Goal: Communication & Community: Answer question/provide support

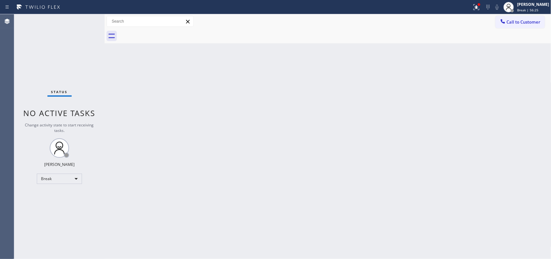
click at [132, 65] on div "Back to Dashboard Change Sender ID Customers Technicians Select a contact Outbo…" at bounding box center [328, 136] width 447 height 244
click at [531, 2] on div "[PERSON_NAME]" at bounding box center [533, 4] width 32 height 5
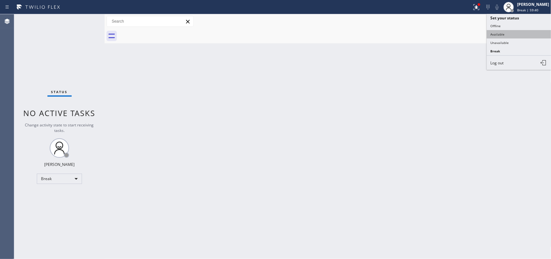
click at [512, 32] on button "Available" at bounding box center [519, 34] width 65 height 8
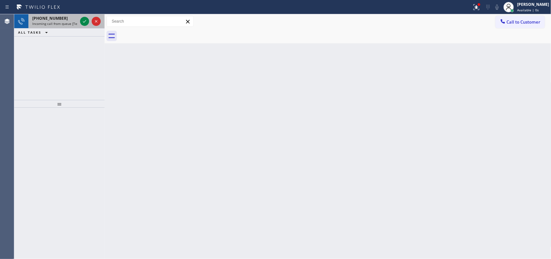
click at [70, 25] on span "Incoming call from queue [Test] All" at bounding box center [59, 23] width 54 height 5
click at [71, 17] on div "[PHONE_NUMBER]" at bounding box center [54, 17] width 45 height 5
click at [69, 20] on div "[PHONE_NUMBER]" at bounding box center [54, 17] width 45 height 5
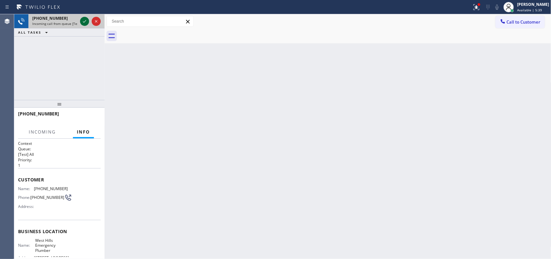
click at [85, 18] on icon at bounding box center [85, 21] width 8 height 8
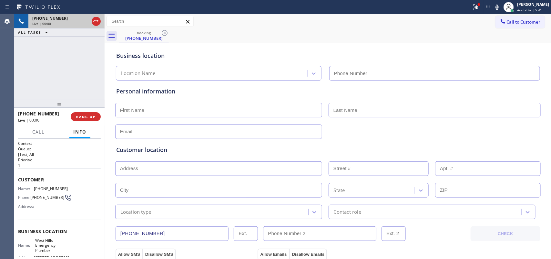
type input "[PHONE_NUMBER]"
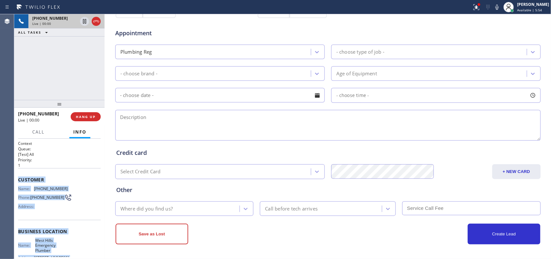
drag, startPoint x: 75, startPoint y: 200, endPoint x: 19, endPoint y: 176, distance: 60.5
click at [19, 176] on div "Context Queue: [Test] All Priority: 1 Customer Name: [PHONE_NUMBER] Phone: [PHO…" at bounding box center [59, 233] width 83 height 187
click at [19, 176] on span "Customer" at bounding box center [59, 179] width 83 height 6
drag, startPoint x: 69, startPoint y: 196, endPoint x: 29, endPoint y: 173, distance: 45.6
click at [31, 170] on div "Context Queue: [Test] All Priority: 1 Customer Name: [PHONE_NUMBER] Phone: [PHO…" at bounding box center [59, 233] width 83 height 187
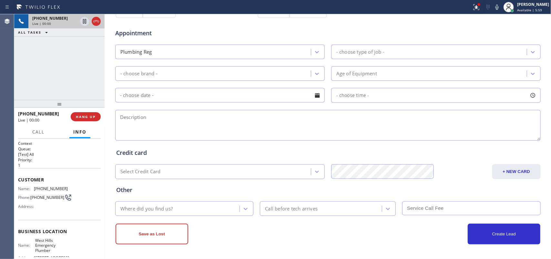
click at [41, 162] on p "1" at bounding box center [59, 164] width 83 height 5
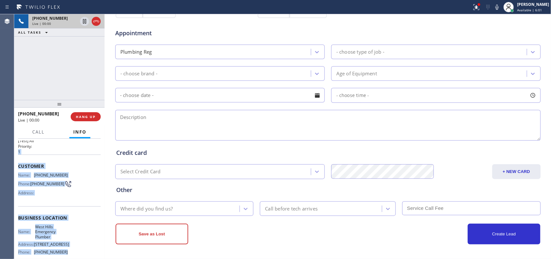
scroll to position [11, 0]
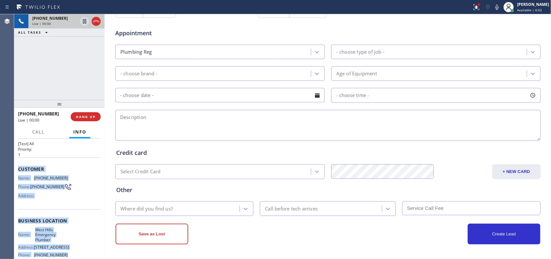
drag, startPoint x: 74, startPoint y: 200, endPoint x: 18, endPoint y: 169, distance: 64.0
click at [18, 169] on div "Context Queue: [Test] All Priority: 1 Customer Name: [PHONE_NUMBER] Phone: [PHO…" at bounding box center [59, 223] width 83 height 187
copy div "Customer Name: [PHONE_NUMBER] Phone: [PHONE_NUMBER] Address: Business location …"
click at [97, 118] on button "HANG UP" at bounding box center [86, 116] width 30 height 9
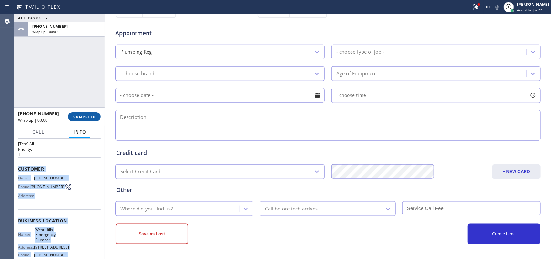
click at [83, 112] on button "COMPLETE" at bounding box center [84, 116] width 33 height 9
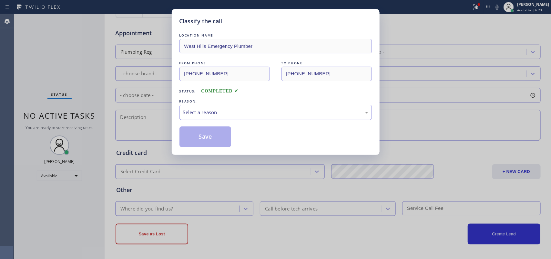
click at [266, 112] on div "Select a reason" at bounding box center [275, 111] width 185 height 7
click at [223, 142] on button "Save" at bounding box center [206, 136] width 52 height 21
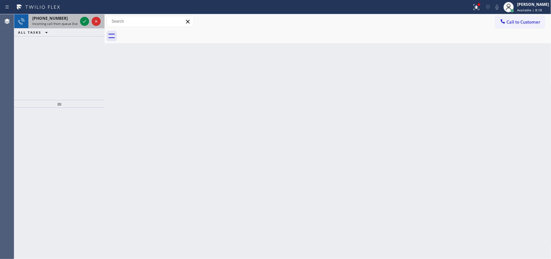
click at [76, 18] on div "[PHONE_NUMBER]" at bounding box center [54, 17] width 45 height 5
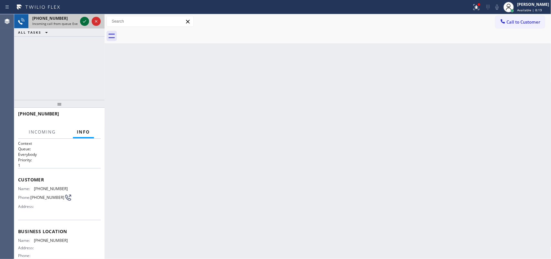
click at [81, 20] on icon at bounding box center [85, 21] width 8 height 8
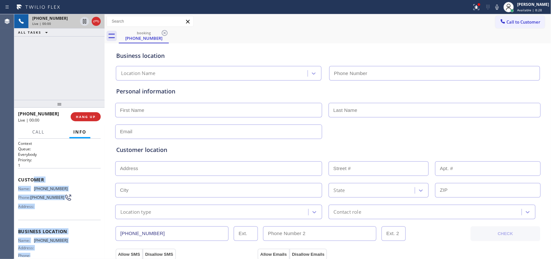
drag, startPoint x: 73, startPoint y: 191, endPoint x: 33, endPoint y: 181, distance: 40.9
click at [34, 181] on div "Context Queue: Everybody Priority: 1 Customer Name: [PHONE_NUMBER] Phone: [PHON…" at bounding box center [59, 228] width 83 height 177
click at [68, 174] on div "Customer Name: [PHONE_NUMBER] Phone: [PHONE_NUMBER] Address:" at bounding box center [59, 194] width 83 height 52
drag, startPoint x: 48, startPoint y: 198, endPoint x: 18, endPoint y: 177, distance: 37.4
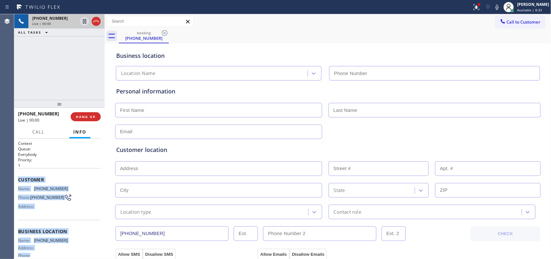
click at [18, 177] on div "Context Queue: Everybody Priority: 1 Customer Name: [PHONE_NUMBER] Phone: [PHON…" at bounding box center [59, 228] width 83 height 177
copy div "Customer Name: [PHONE_NUMBER] Phone: [PHONE_NUMBER] Address: Business location …"
click at [87, 117] on span "HANG UP" at bounding box center [86, 116] width 20 height 5
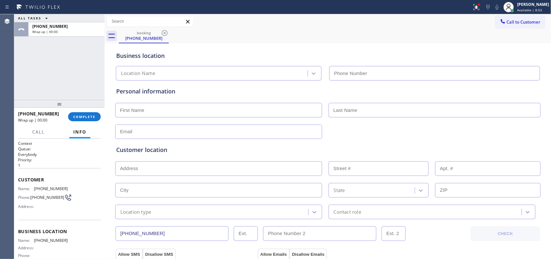
click at [105, 117] on div at bounding box center [105, 136] width 0 height 244
click at [96, 118] on button "COMPLETE" at bounding box center [84, 116] width 33 height 9
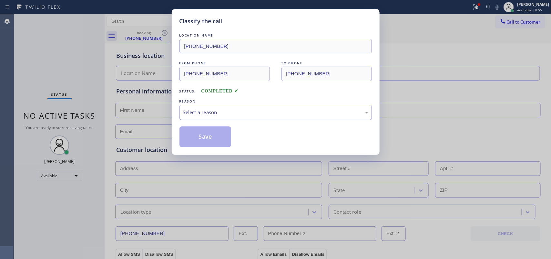
click at [191, 116] on div "Select a reason" at bounding box center [275, 111] width 185 height 7
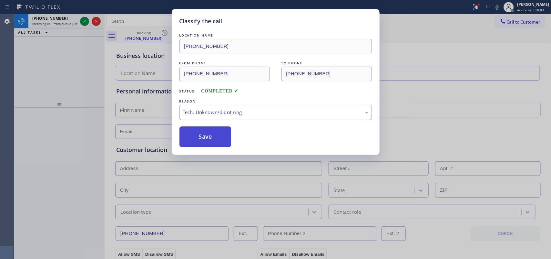
click at [223, 140] on button "Save" at bounding box center [206, 136] width 52 height 21
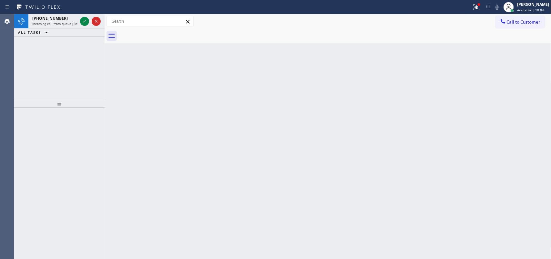
click at [57, 21] on div "Classify the call LOCATION NAME Technician Virtual Assistance FROM PHONE [PHONE…" at bounding box center [282, 136] width 537 height 244
click at [60, 18] on div "[PHONE_NUMBER]" at bounding box center [54, 17] width 45 height 5
click at [76, 18] on div "[PHONE_NUMBER]" at bounding box center [54, 17] width 45 height 5
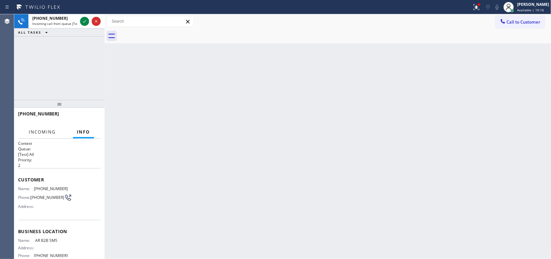
click at [50, 130] on span "Incoming" at bounding box center [42, 132] width 27 height 6
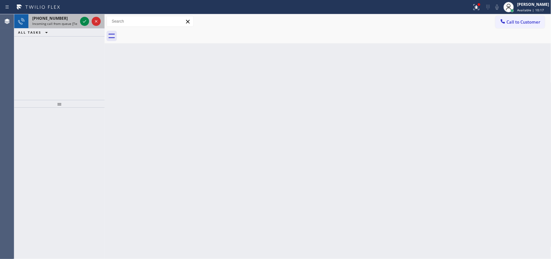
click at [73, 18] on div "[PHONE_NUMBER]" at bounding box center [54, 17] width 45 height 5
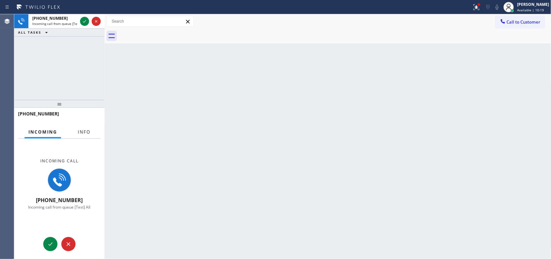
click at [88, 132] on span "Info" at bounding box center [84, 132] width 13 height 6
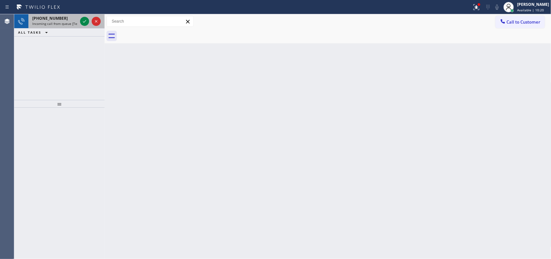
click at [40, 20] on span "[PHONE_NUMBER]" at bounding box center [50, 17] width 36 height 5
click at [65, 18] on div "[PHONE_NUMBER]" at bounding box center [54, 17] width 45 height 5
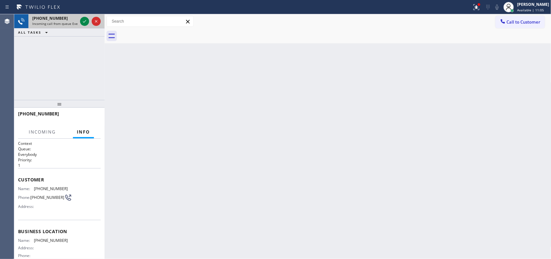
click at [80, 17] on div at bounding box center [90, 21] width 23 height 14
click at [86, 20] on icon at bounding box center [85, 21] width 8 height 8
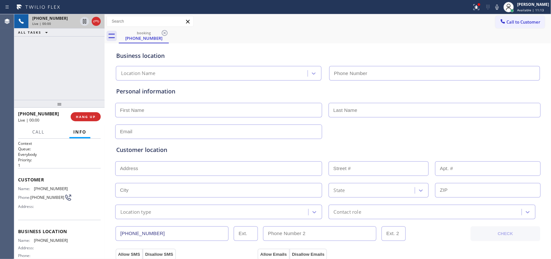
scroll to position [62, 0]
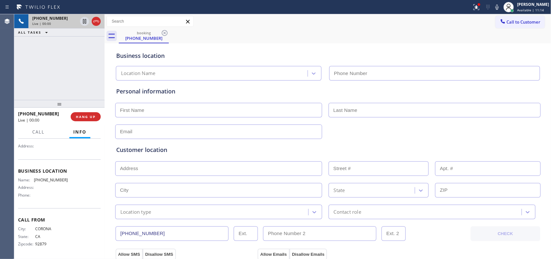
click at [77, 227] on div "City: [GEOGRAPHIC_DATA]: [US_STATE] Zipcode: 92879" at bounding box center [59, 237] width 83 height 23
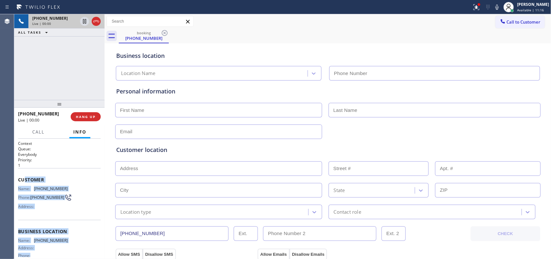
drag, startPoint x: 72, startPoint y: 201, endPoint x: 24, endPoint y: 175, distance: 53.7
click at [25, 175] on div "Context Queue: Everybody Priority: 1 Customer Name: [PHONE_NUMBER] Phone: [PHON…" at bounding box center [59, 228] width 83 height 177
drag, startPoint x: 24, startPoint y: 175, endPoint x: 20, endPoint y: 175, distance: 3.9
click at [24, 176] on span "Customer" at bounding box center [59, 179] width 83 height 6
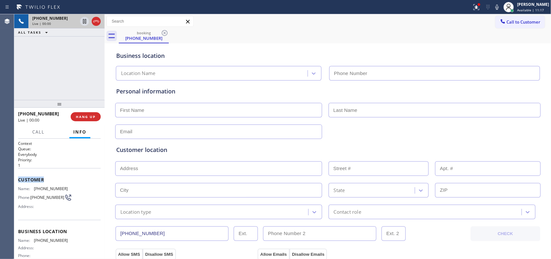
drag, startPoint x: 20, startPoint y: 175, endPoint x: 35, endPoint y: 173, distance: 14.4
click at [18, 177] on span "Customer" at bounding box center [59, 179] width 83 height 6
click at [57, 168] on div "Customer Name: [PHONE_NUMBER] Phone: [PHONE_NUMBER] Address:" at bounding box center [59, 194] width 83 height 52
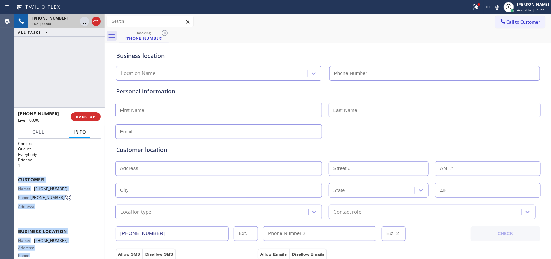
drag, startPoint x: 52, startPoint y: 203, endPoint x: 17, endPoint y: 178, distance: 43.5
click at [17, 178] on div "Context Queue: Everybody Priority: 1 Customer Name: [PHONE_NUMBER] Phone: [PHON…" at bounding box center [59, 199] width 90 height 120
copy div "Customer Name: [PHONE_NUMBER] Phone: [PHONE_NUMBER] Address: Business location …"
click at [82, 117] on span "HANG UP" at bounding box center [86, 116] width 20 height 5
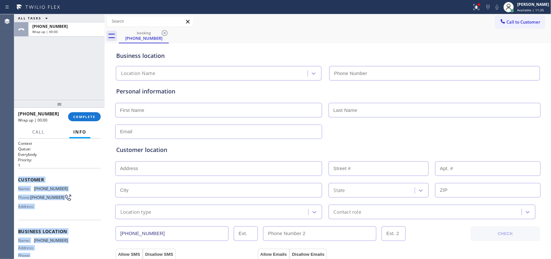
click at [95, 117] on span "COMPLETE" at bounding box center [84, 116] width 22 height 5
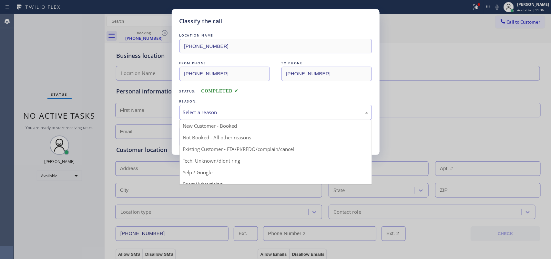
click at [244, 119] on div "Select a reason" at bounding box center [276, 112] width 192 height 15
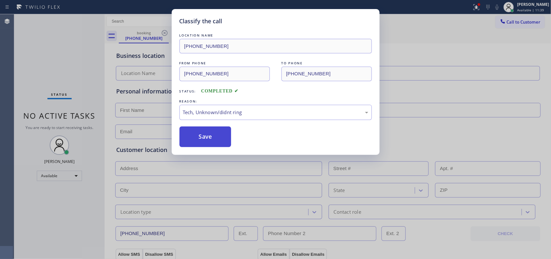
click at [220, 133] on button "Save" at bounding box center [206, 136] width 52 height 21
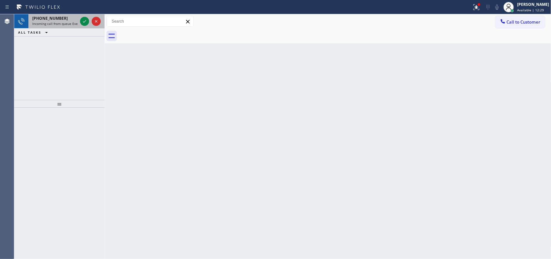
click at [58, 23] on span "Incoming call from queue Everybody" at bounding box center [60, 23] width 56 height 5
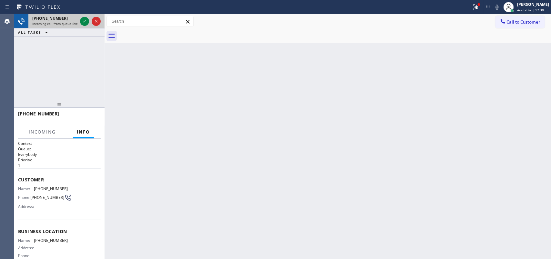
click at [79, 19] on div at bounding box center [90, 21] width 23 height 14
click at [83, 18] on icon at bounding box center [85, 21] width 8 height 8
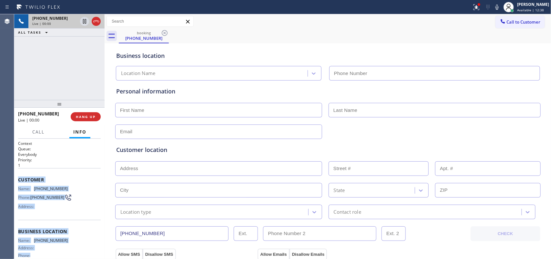
drag, startPoint x: 66, startPoint y: 202, endPoint x: 19, endPoint y: 176, distance: 54.2
click at [19, 176] on div "Context Queue: Everybody Priority: 1 Customer Name: [PHONE_NUMBER] Phone: [PHON…" at bounding box center [59, 228] width 83 height 177
copy div "Customer Name: [PHONE_NUMBER] Phone: [PHONE_NUMBER] Address: Business location …"
click at [69, 85] on div "[PHONE_NUMBER] Live | 00:00 ALL TASKS ALL TASKS ACTIVE TASKS TASKS IN WRAP UP" at bounding box center [59, 57] width 90 height 86
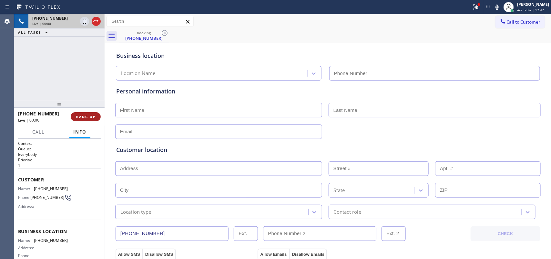
click at [92, 116] on span "HANG UP" at bounding box center [86, 116] width 20 height 5
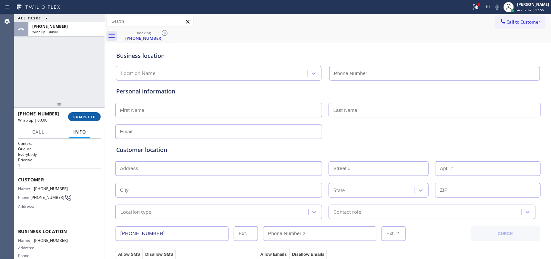
click at [84, 117] on span "COMPLETE" at bounding box center [84, 116] width 22 height 5
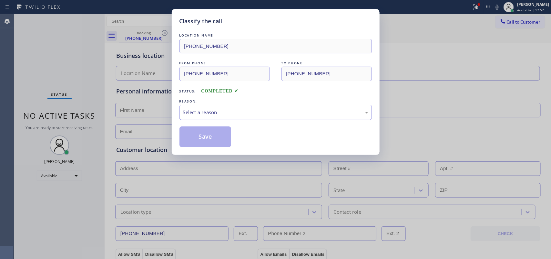
click at [212, 116] on div "Select a reason" at bounding box center [275, 111] width 185 height 7
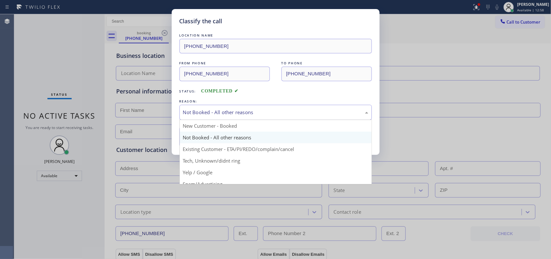
click at [223, 114] on div "Not Booked - All other reasons" at bounding box center [275, 111] width 185 height 7
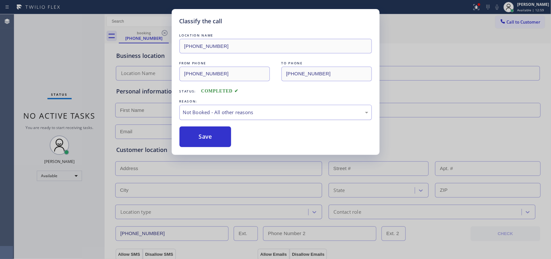
click at [223, 114] on div "Not Booked - All other reasons" at bounding box center [275, 111] width 185 height 7
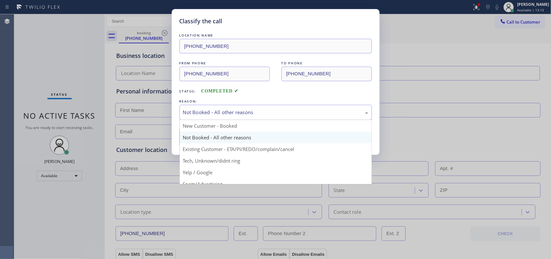
click at [212, 114] on div "Not Booked - All other reasons" at bounding box center [275, 111] width 185 height 7
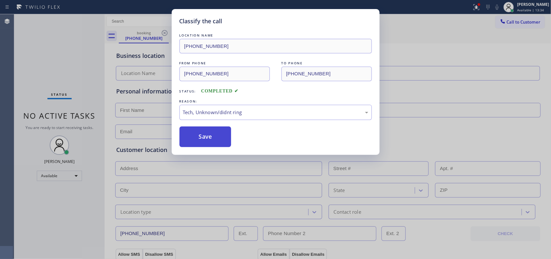
click at [201, 138] on button "Save" at bounding box center [206, 136] width 52 height 21
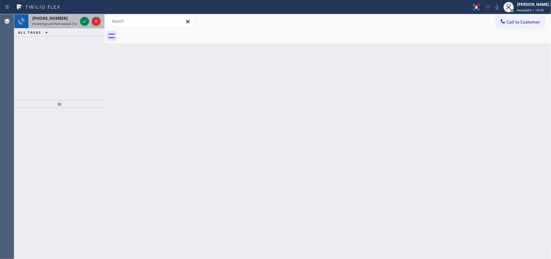
click at [65, 18] on div "[PHONE_NUMBER]" at bounding box center [54, 17] width 45 height 5
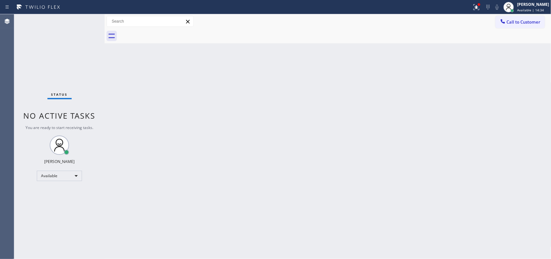
click at [82, 23] on div "Status No active tasks You are ready to start receiving tasks. [PERSON_NAME] Av…" at bounding box center [59, 136] width 90 height 244
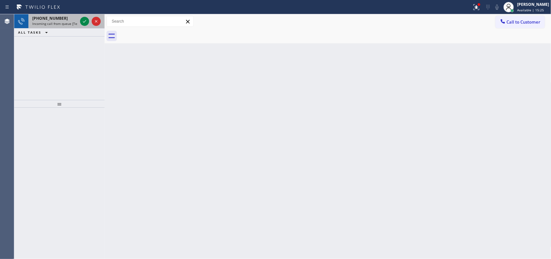
click at [78, 20] on div "[PHONE_NUMBER] Incoming call from queue [Test] All" at bounding box center [53, 21] width 50 height 14
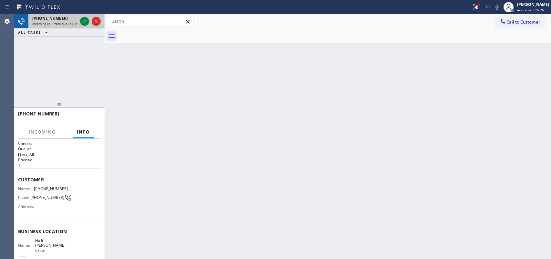
click at [78, 20] on div "[PHONE_NUMBER] Incoming call from queue [Test] All" at bounding box center [53, 21] width 50 height 14
click at [67, 22] on span "Incoming call from queue [Test] All" at bounding box center [59, 23] width 54 height 5
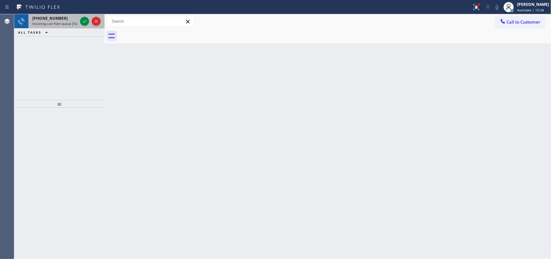
click at [60, 22] on span "Incoming call from queue [Test] All" at bounding box center [59, 23] width 54 height 5
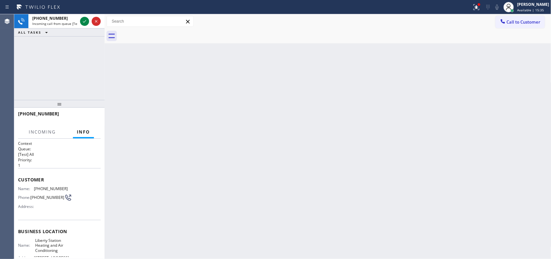
scroll to position [77, 0]
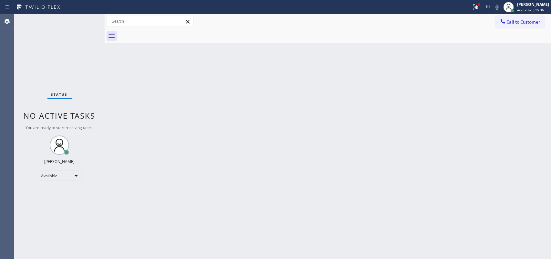
click at [67, 200] on div "Status No active tasks You are ready to start receiving tasks. [PERSON_NAME] Av…" at bounding box center [59, 136] width 90 height 244
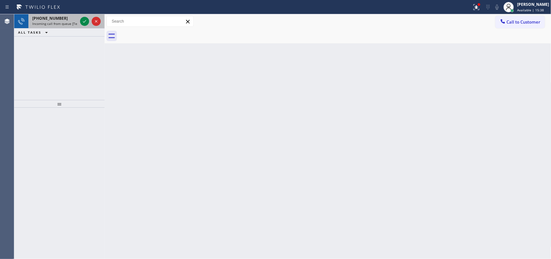
click at [68, 21] on span "Incoming call from queue [Test] All" at bounding box center [59, 23] width 54 height 5
click at [76, 24] on span "Incoming call from queue [Test] All" at bounding box center [59, 23] width 54 height 5
click at [86, 18] on icon at bounding box center [85, 21] width 8 height 8
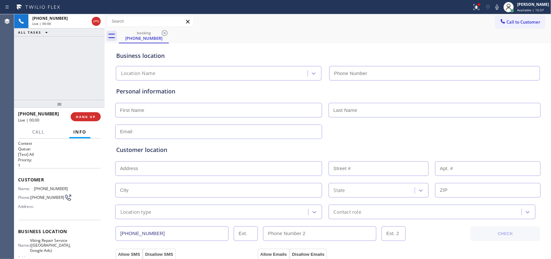
type input "[PHONE_NUMBER]"
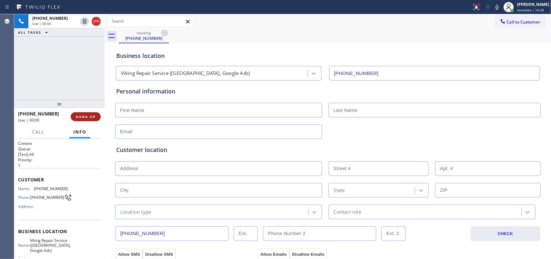
click at [91, 114] on button "HANG UP" at bounding box center [86, 116] width 30 height 9
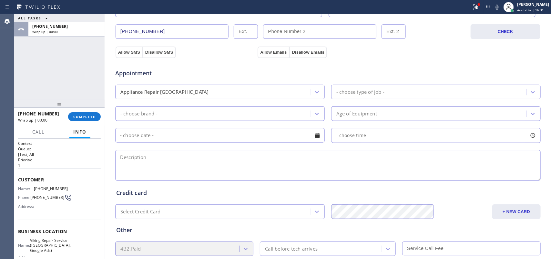
scroll to position [243, 0]
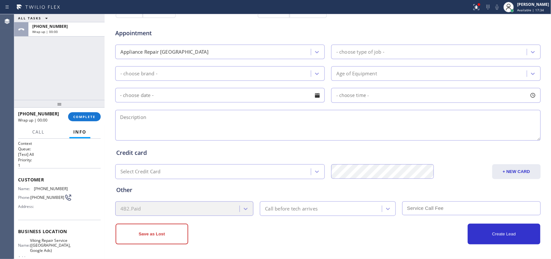
click at [14, 71] on div "Agent Desktop" at bounding box center [7, 136] width 14 height 244
click at [87, 110] on div "[PHONE_NUMBER] Wrap up | 00:38 COMPLETE" at bounding box center [59, 116] width 83 height 17
click at [88, 115] on span "COMPLETE" at bounding box center [84, 116] width 22 height 5
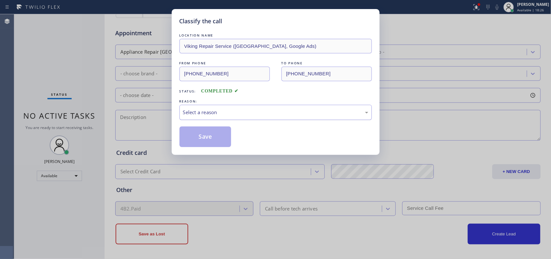
click at [224, 113] on div "Select a reason" at bounding box center [275, 111] width 185 height 7
click at [219, 139] on button "Save" at bounding box center [206, 136] width 52 height 21
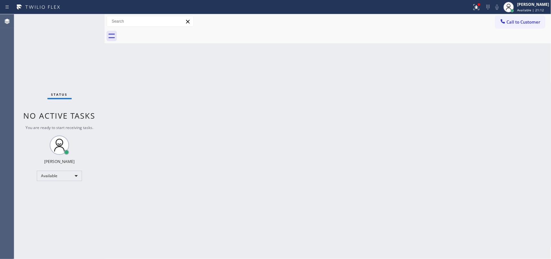
click at [65, 19] on div "Status No active tasks You are ready to start receiving tasks. [PERSON_NAME] Av…" at bounding box center [59, 136] width 90 height 244
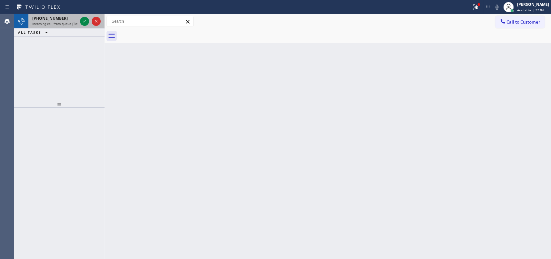
click at [75, 21] on span "Incoming call from queue [Test] All" at bounding box center [59, 23] width 54 height 5
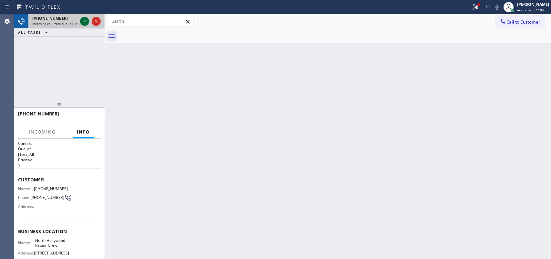
click at [82, 19] on icon at bounding box center [85, 21] width 8 height 8
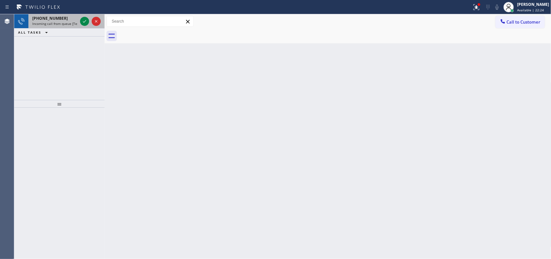
click at [87, 26] on div at bounding box center [90, 21] width 23 height 14
click at [82, 18] on icon at bounding box center [85, 21] width 8 height 8
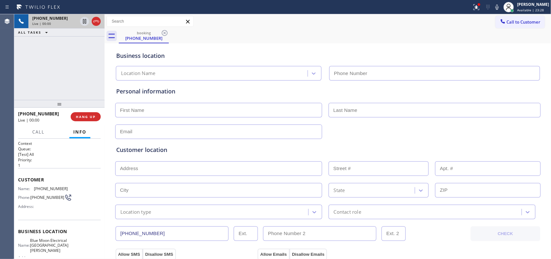
type input "[PHONE_NUMBER]"
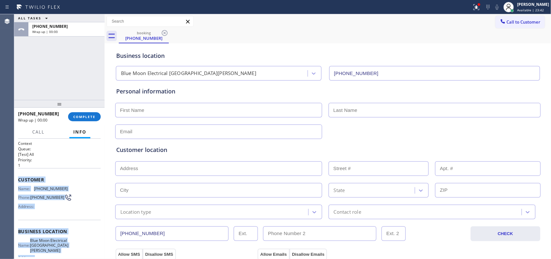
drag, startPoint x: 78, startPoint y: 192, endPoint x: 16, endPoint y: 175, distance: 64.2
click at [16, 175] on div "Context Queue: [Test] All Priority: 1 Customer Name: [PHONE_NUMBER] Phone: [PHO…" at bounding box center [59, 199] width 90 height 120
copy div "Customer Name: [PHONE_NUMBER] Phone: [PHONE_NUMBER] Address: Business location …"
click at [94, 116] on span "COMPLETE" at bounding box center [84, 116] width 22 height 5
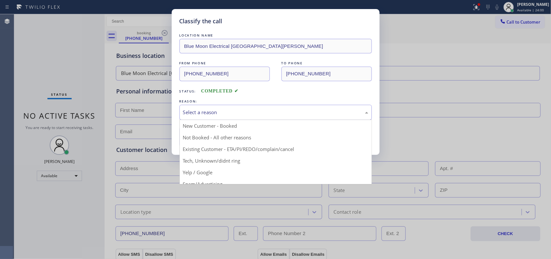
click at [205, 110] on div "Select a reason" at bounding box center [275, 111] width 185 height 7
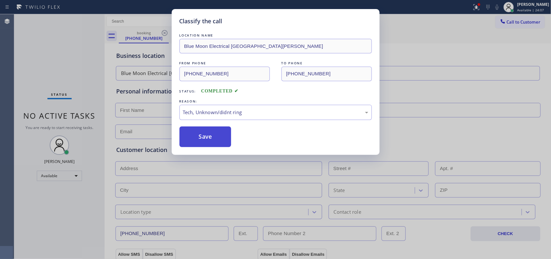
click at [219, 144] on button "Save" at bounding box center [206, 136] width 52 height 21
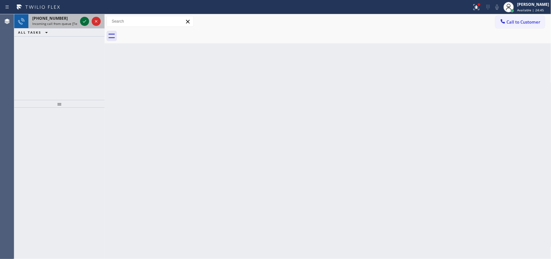
click at [83, 21] on icon at bounding box center [85, 21] width 8 height 8
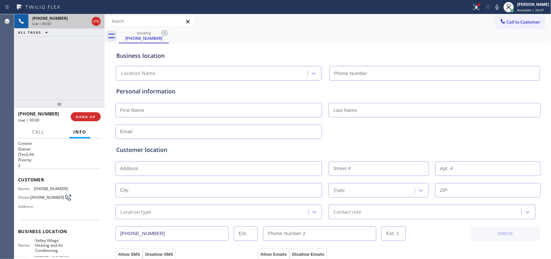
type input "[PHONE_NUMBER]"
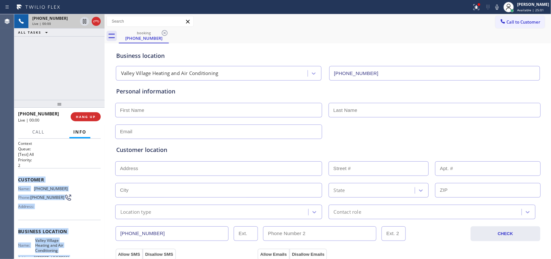
drag, startPoint x: 70, startPoint y: 198, endPoint x: 18, endPoint y: 178, distance: 56.2
click at [18, 178] on div "Context Queue: [Test] All Priority: 2 Customer Name: [PHONE_NUMBER] Phone: [PHO…" at bounding box center [59, 233] width 83 height 187
copy div "Customer Name: [PHONE_NUMBER] Phone: [PHONE_NUMBER] Address: Business location …"
click at [87, 120] on button "HANG UP" at bounding box center [86, 116] width 30 height 9
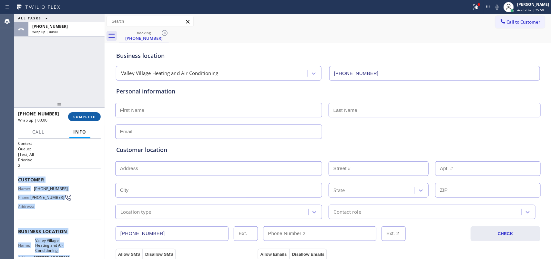
click at [95, 117] on span "COMPLETE" at bounding box center [84, 116] width 22 height 5
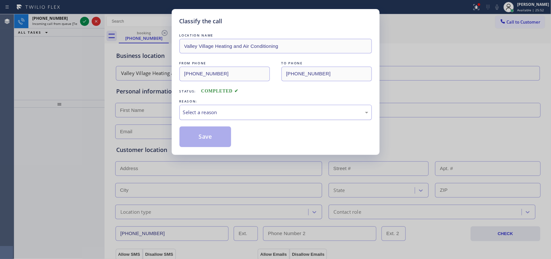
click at [248, 114] on div "Select a reason" at bounding box center [275, 111] width 185 height 7
click at [218, 142] on button "Save" at bounding box center [206, 136] width 52 height 21
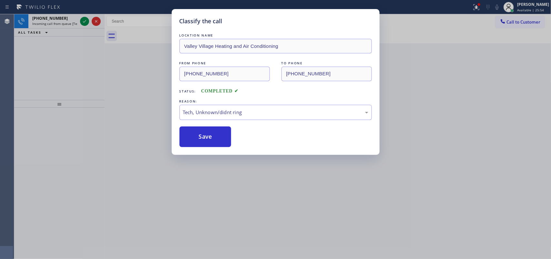
click at [72, 26] on div "Classify the call LOCATION NAME Technician Virtual Assistance FROM PHONE [PHONE…" at bounding box center [282, 136] width 537 height 244
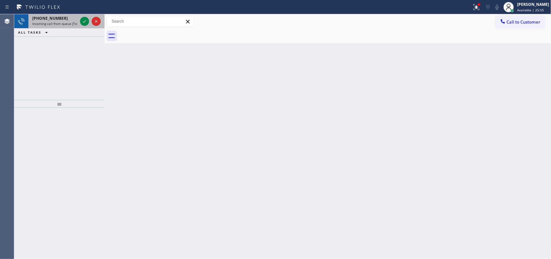
click at [63, 18] on div "[PHONE_NUMBER]" at bounding box center [54, 17] width 45 height 5
click at [85, 20] on icon at bounding box center [85, 21] width 8 height 8
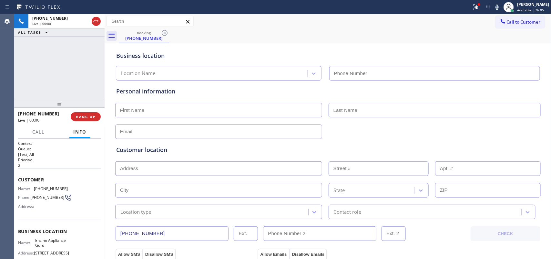
type input "[PHONE_NUMBER]"
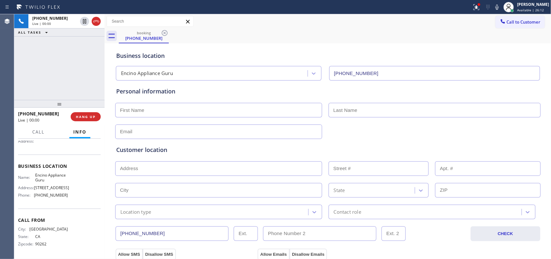
drag, startPoint x: 68, startPoint y: 200, endPoint x: 64, endPoint y: 175, distance: 25.3
click at [67, 194] on div "Name: Encino Appliance Guru Address: [STREET_ADDRESS] Phone: [PHONE_NUMBER]" at bounding box center [59, 186] width 83 height 28
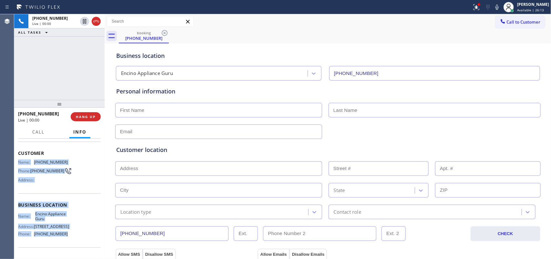
scroll to position [0, 0]
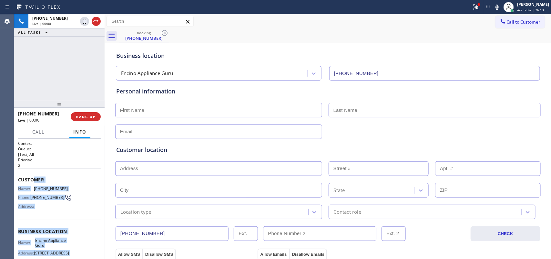
drag, startPoint x: 64, startPoint y: 175, endPoint x: 32, endPoint y: 178, distance: 31.5
click at [33, 178] on div "Context Queue: [Test] All Priority: 2 Customer Name: [PHONE_NUMBER] Phone: [PHO…" at bounding box center [59, 231] width 83 height 182
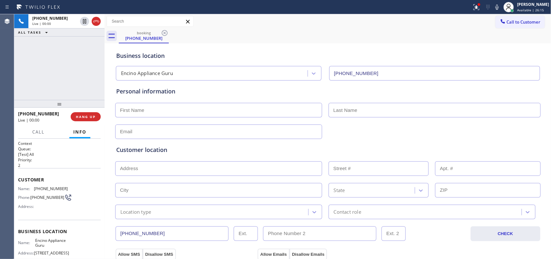
click at [75, 160] on h2 "Priority:" at bounding box center [59, 159] width 83 height 5
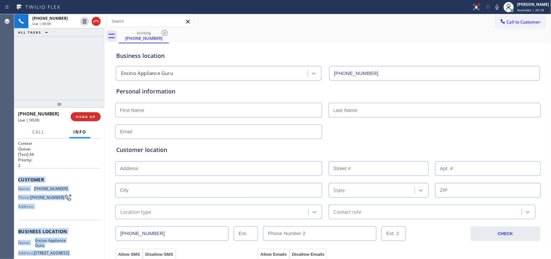
drag, startPoint x: 65, startPoint y: 194, endPoint x: 17, endPoint y: 176, distance: 51.2
click at [17, 176] on div "Context Queue: [Test] All Priority: 2 Customer Name: [PHONE_NUMBER] Phone: [PHO…" at bounding box center [59, 199] width 90 height 120
copy div "Customer Name: [PHONE_NUMBER] Phone: [PHONE_NUMBER] Address: Business location …"
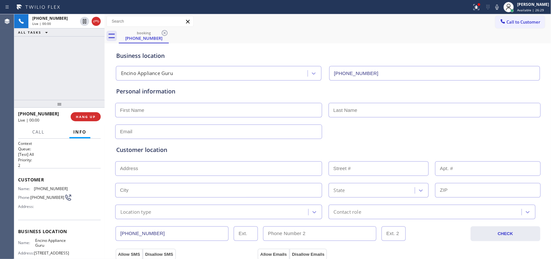
click at [87, 111] on div "[PHONE_NUMBER] Live | 00:00 HANG UP" at bounding box center [59, 116] width 83 height 17
click at [96, 115] on button "HANG UP" at bounding box center [86, 116] width 30 height 9
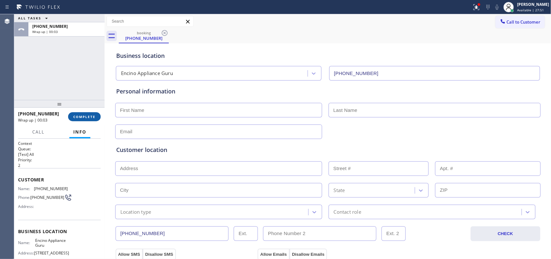
click at [95, 116] on span "COMPLETE" at bounding box center [84, 116] width 22 height 5
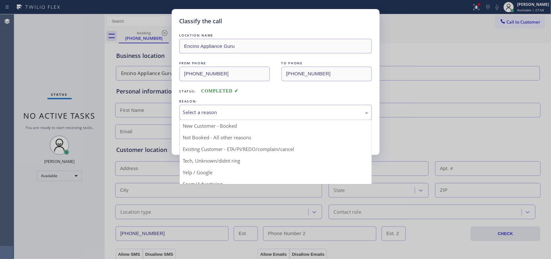
click at [213, 112] on div "Select a reason" at bounding box center [275, 111] width 185 height 7
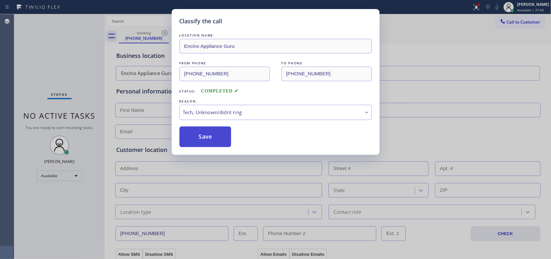
click at [216, 146] on button "Save" at bounding box center [206, 136] width 52 height 21
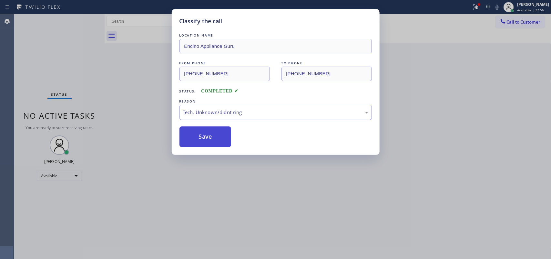
click at [218, 138] on button "Save" at bounding box center [206, 136] width 52 height 21
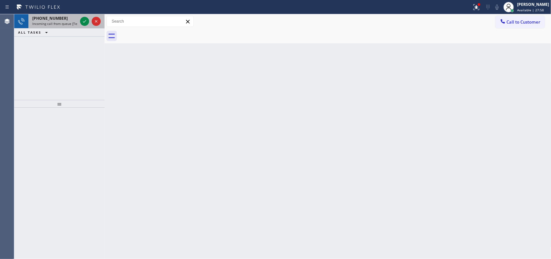
click at [64, 22] on span "Incoming call from queue [Test] All" at bounding box center [59, 23] width 54 height 5
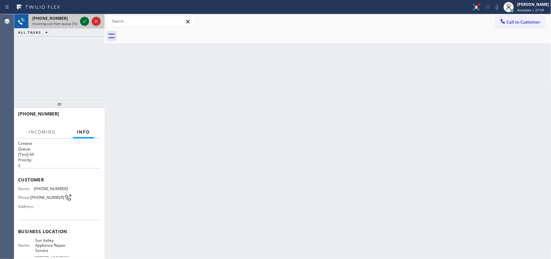
click at [85, 23] on icon at bounding box center [85, 21] width 8 height 8
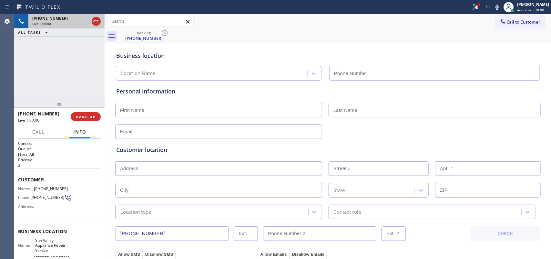
type input "[PHONE_NUMBER]"
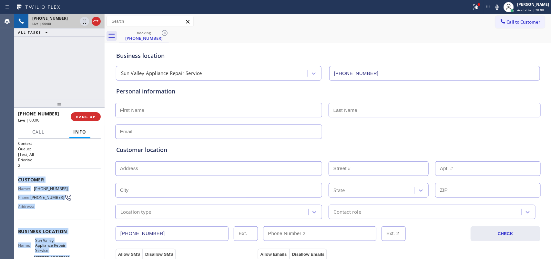
drag, startPoint x: 68, startPoint y: 199, endPoint x: 29, endPoint y: 175, distance: 45.4
click at [17, 176] on div "Context Queue: [Test] All Priority: 2 Customer Name: [PHONE_NUMBER] Phone: [PHO…" at bounding box center [59, 199] width 90 height 120
copy div "Customer Name: [PHONE_NUMBER] Phone: [PHONE_NUMBER] Address: Business location …"
click at [91, 118] on span "HANG UP" at bounding box center [86, 116] width 20 height 5
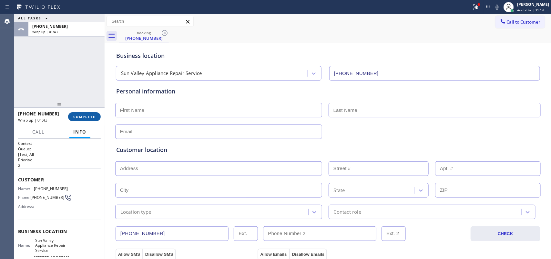
click at [81, 120] on div "[PHONE_NUMBER] Wrap up | 01:43 COMPLETE" at bounding box center [59, 116] width 83 height 17
click at [99, 122] on div "[PHONE_NUMBER] Wrap up | 01:46 COMPLETE" at bounding box center [59, 116] width 83 height 17
click at [95, 115] on span "COMPLETE" at bounding box center [84, 116] width 22 height 5
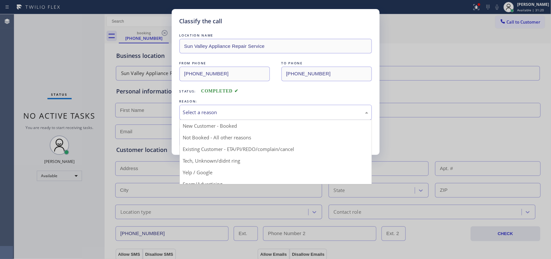
click at [180, 112] on div "Select a reason" at bounding box center [276, 112] width 192 height 15
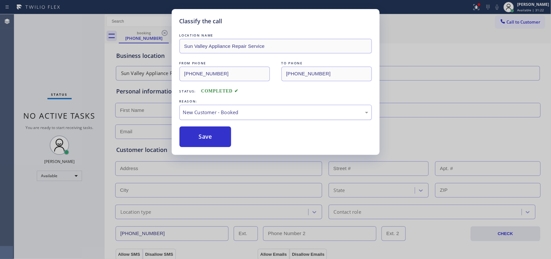
click at [201, 117] on div "New Customer - Booked" at bounding box center [276, 112] width 192 height 15
click at [188, 133] on button "Save" at bounding box center [206, 136] width 52 height 21
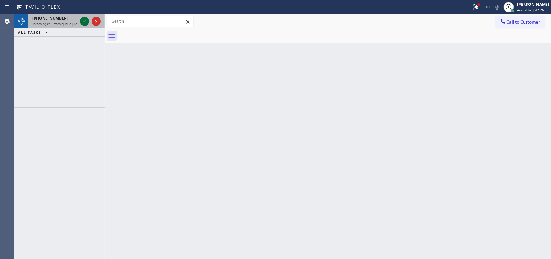
click at [87, 20] on icon at bounding box center [85, 21] width 8 height 8
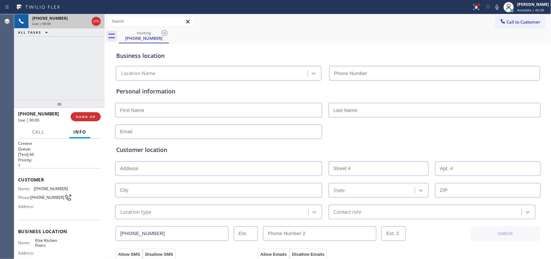
type input "[PHONE_NUMBER]"
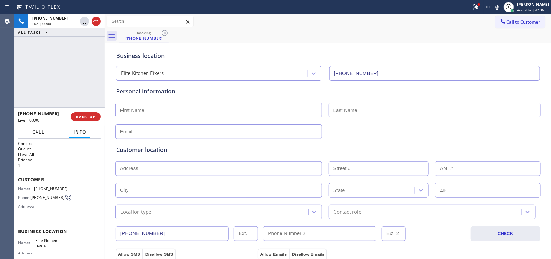
click at [44, 129] on span "Call" at bounding box center [38, 132] width 12 height 6
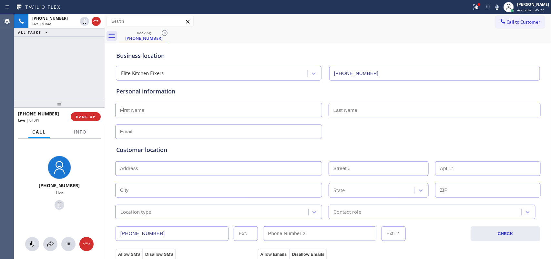
click at [157, 108] on input "text" at bounding box center [218, 110] width 207 height 15
type input "Mr"
type input "[PERSON_NAME]"
click at [175, 129] on input "text" at bounding box center [218, 131] width 207 height 15
type input "[EMAIL_ADDRESS][DOMAIN_NAME]"
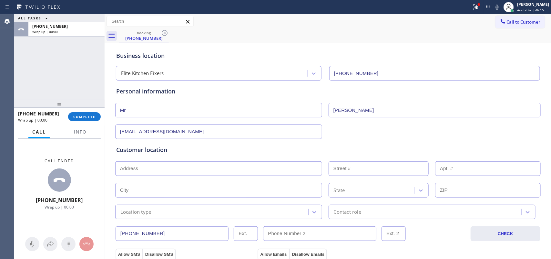
scroll to position [81, 0]
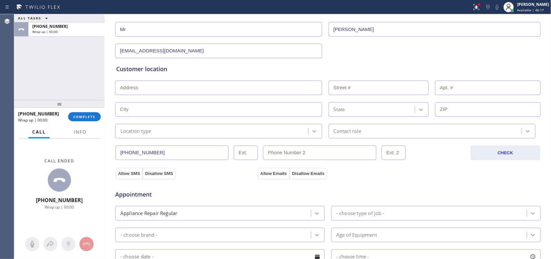
click at [263, 91] on input "text" at bounding box center [218, 87] width 207 height 15
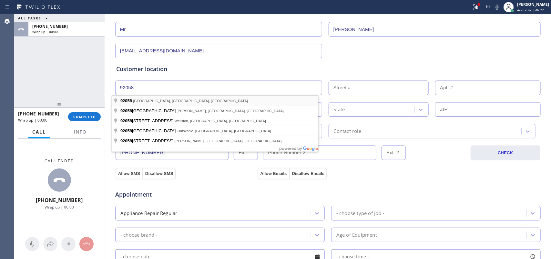
type input "[GEOGRAPHIC_DATA], [GEOGRAPHIC_DATA]"
type input "Oceanside"
type input "92058"
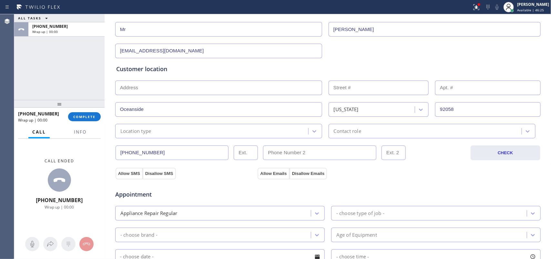
drag, startPoint x: 125, startPoint y: 173, endPoint x: 226, endPoint y: 171, distance: 101.4
click at [125, 173] on button "Allow SMS" at bounding box center [129, 174] width 27 height 12
click at [263, 170] on button "Allow Emails" at bounding box center [274, 174] width 32 height 12
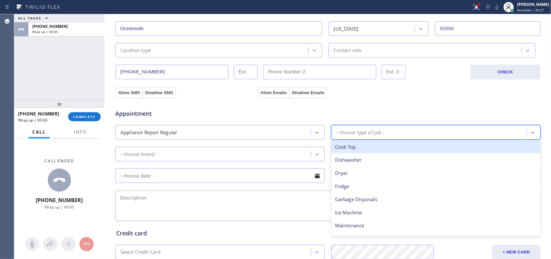
click at [357, 129] on div "- choose type of job -" at bounding box center [360, 132] width 48 height 7
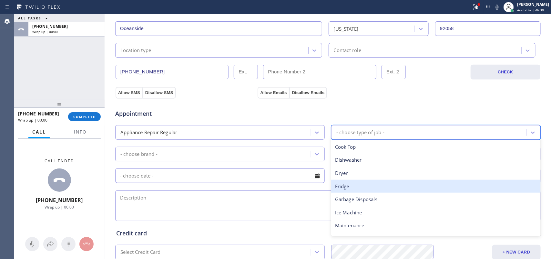
click at [386, 189] on div "Fridge" at bounding box center [436, 186] width 210 height 13
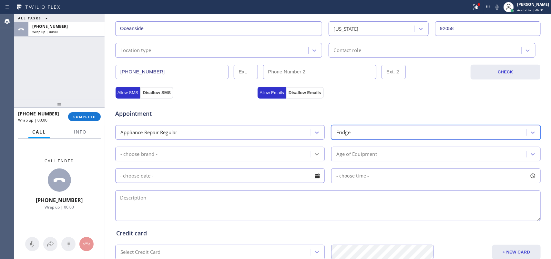
click at [312, 159] on div at bounding box center [317, 154] width 12 height 12
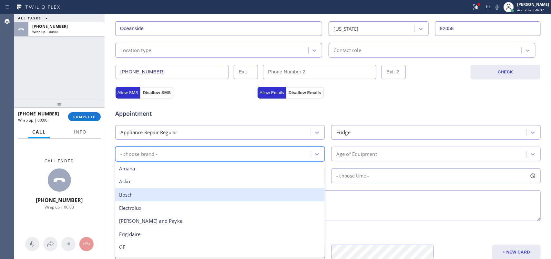
scroll to position [141, 0]
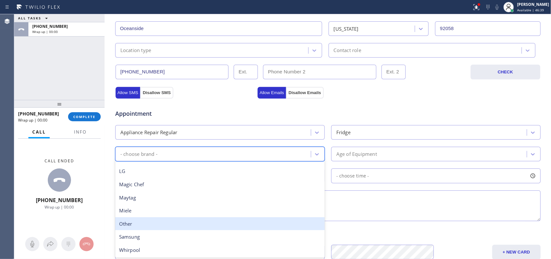
click at [280, 221] on div "Other" at bounding box center [220, 223] width 210 height 13
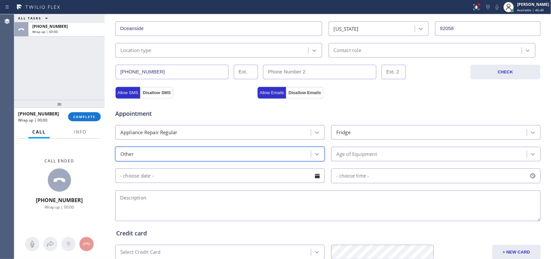
click at [373, 158] on div "Age of Equipment" at bounding box center [356, 153] width 41 height 7
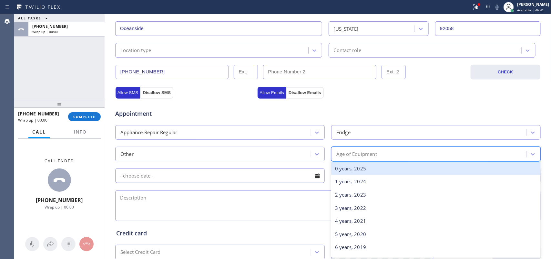
click at [369, 168] on div "0 years, 2025" at bounding box center [436, 168] width 210 height 13
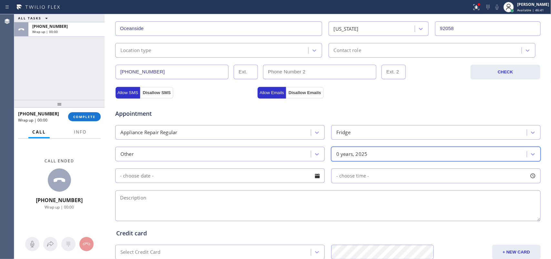
click at [369, 150] on div "0 years, 2025" at bounding box center [430, 153] width 194 height 11
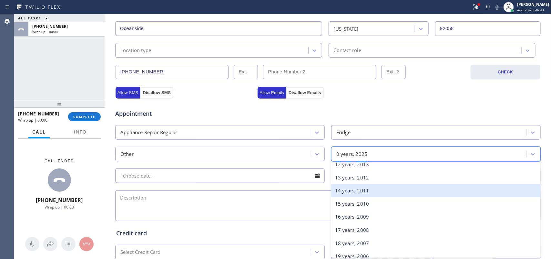
scroll to position [81, 0]
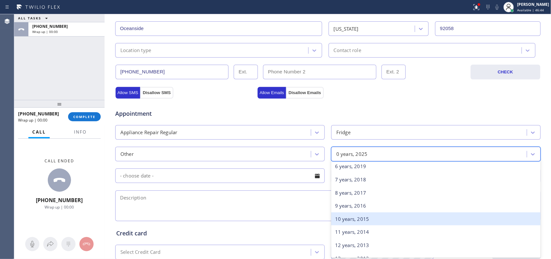
click at [365, 220] on div "10 years, 2015" at bounding box center [436, 218] width 210 height 13
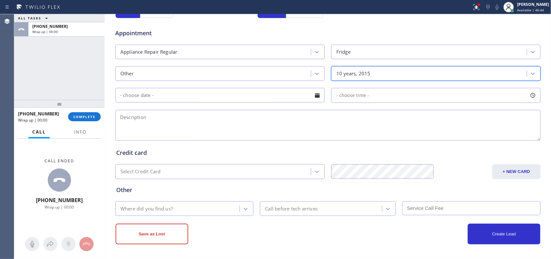
scroll to position [243, 0]
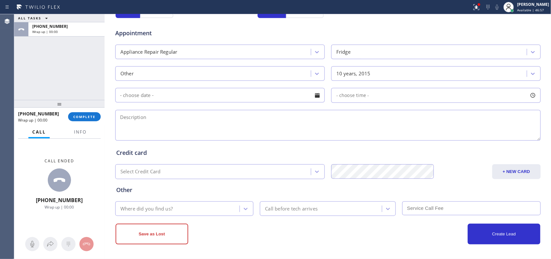
click at [128, 127] on textarea at bounding box center [328, 125] width 426 height 31
paste textarea "[PERSON_NAME]/ 10/ fridge/ one of the bushing has worn off/"
type textarea "[PERSON_NAME]/ 10/ fridge/ one of the bushing has worn off/ [PERSON_NAME]-wants…"
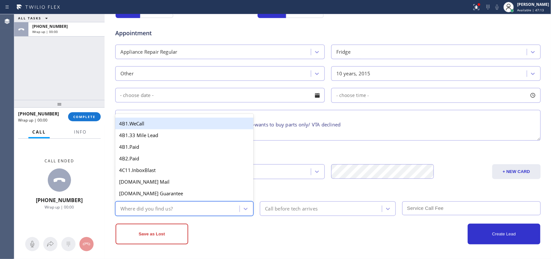
click at [196, 201] on div "Where did you find us?" at bounding box center [184, 208] width 139 height 15
type input "g"
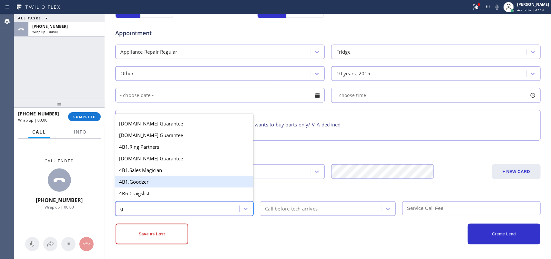
scroll to position [122, 0]
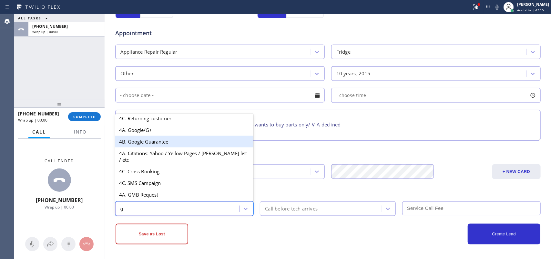
click at [152, 140] on div "4B. Google Guarantee" at bounding box center [184, 142] width 139 height 12
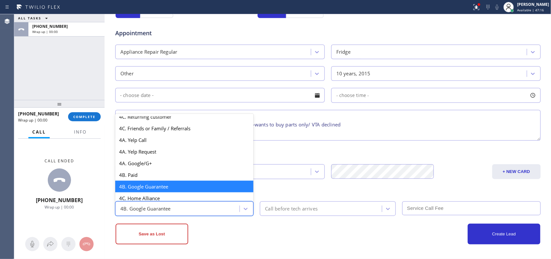
click at [201, 206] on div "4B. Google Guarantee" at bounding box center [178, 208] width 123 height 11
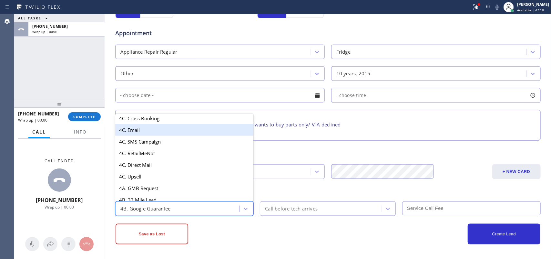
scroll to position [466, 0]
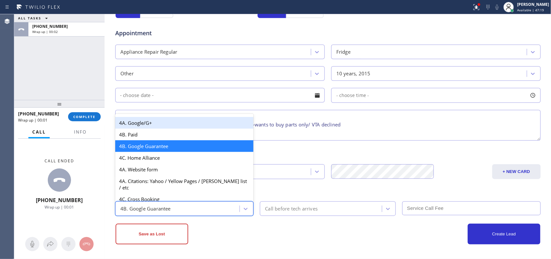
click at [186, 129] on div "4A. Google/G+" at bounding box center [184, 123] width 139 height 12
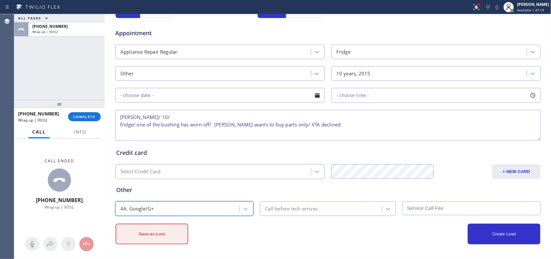
click at [167, 229] on button "Save as Lost" at bounding box center [152, 233] width 73 height 21
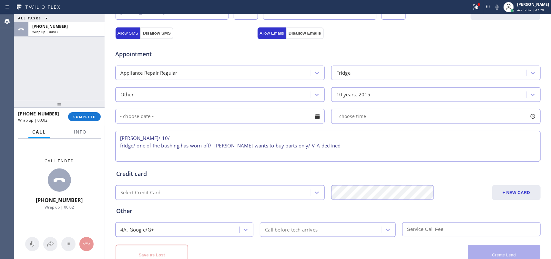
scroll to position [265, 0]
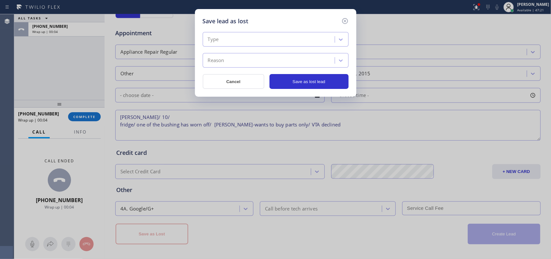
click at [283, 49] on div "Type Reason" at bounding box center [276, 50] width 146 height 36
click at [287, 41] on div "Type" at bounding box center [270, 39] width 130 height 11
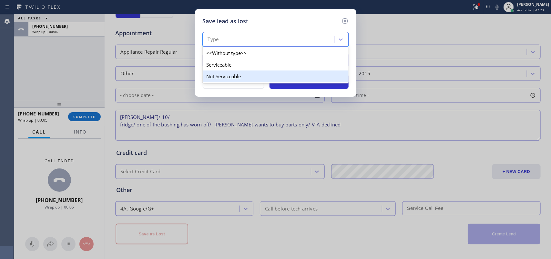
click at [292, 75] on div "Not Serviceable" at bounding box center [276, 76] width 146 height 12
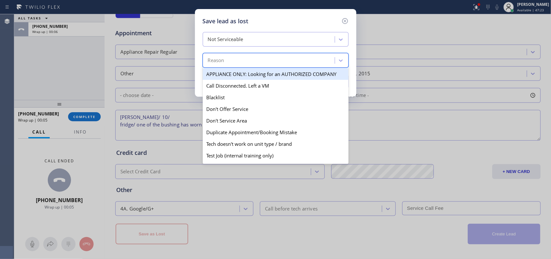
click at [289, 56] on div "Reason" at bounding box center [270, 60] width 130 height 11
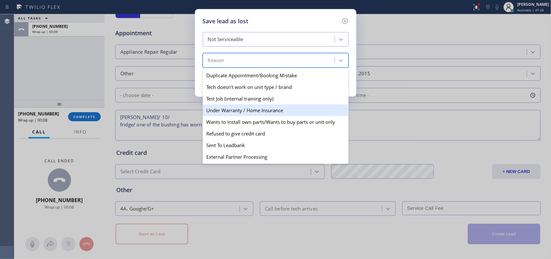
click at [280, 106] on div "Under Warranty / Home Insurance" at bounding box center [276, 110] width 146 height 12
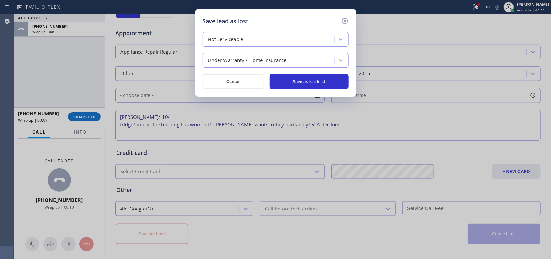
click at [284, 63] on div "Under Warranty / Home Insurance" at bounding box center [247, 60] width 79 height 7
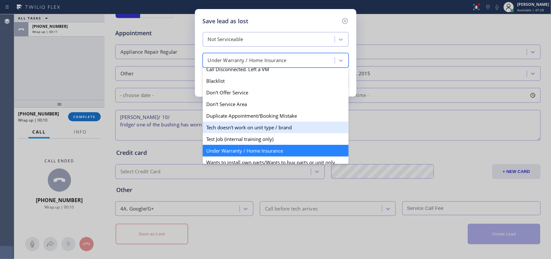
scroll to position [57, 0]
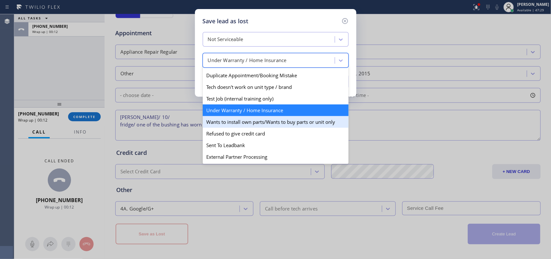
click at [280, 124] on div "Wants to install own parts/Wants to buy parts or unit only" at bounding box center [276, 122] width 146 height 12
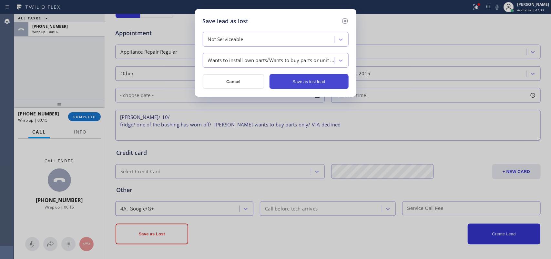
click at [299, 85] on button "Save as lost lead" at bounding box center [309, 81] width 79 height 15
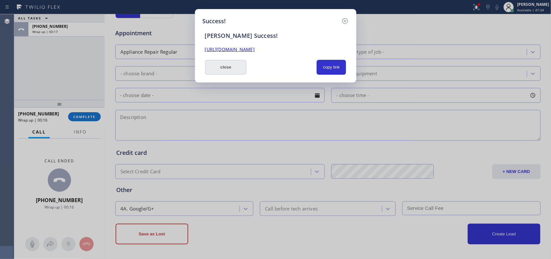
click at [233, 70] on button "close" at bounding box center [226, 67] width 42 height 15
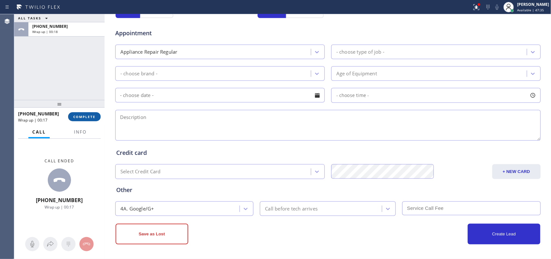
click at [98, 113] on button "COMPLETE" at bounding box center [84, 116] width 33 height 9
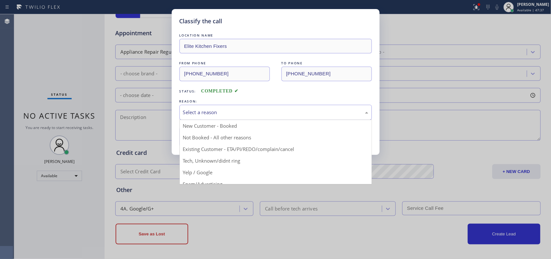
click at [278, 112] on div "Select a reason" at bounding box center [275, 111] width 185 height 7
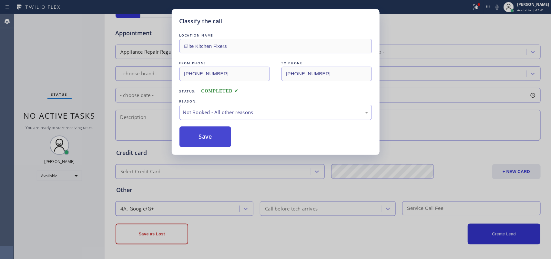
click at [223, 139] on button "Save" at bounding box center [206, 136] width 52 height 21
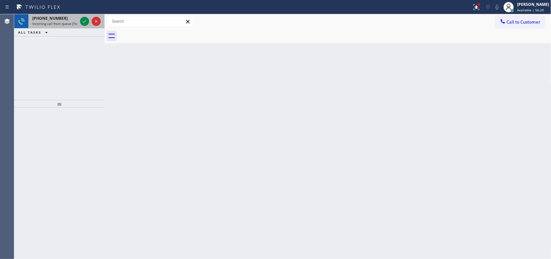
drag, startPoint x: 55, startPoint y: 18, endPoint x: 67, endPoint y: 21, distance: 12.8
click at [60, 18] on div "[PHONE_NUMBER]" at bounding box center [54, 17] width 45 height 5
click at [83, 19] on icon at bounding box center [85, 21] width 8 height 8
drag, startPoint x: 59, startPoint y: 19, endPoint x: 70, endPoint y: 20, distance: 11.0
click at [59, 20] on div "[PHONE_NUMBER]" at bounding box center [54, 17] width 45 height 5
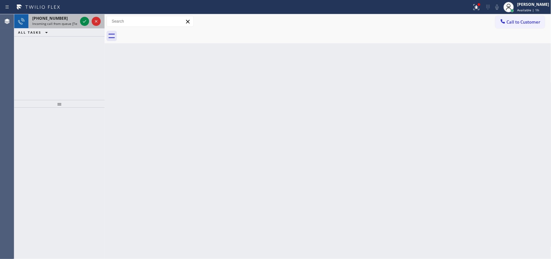
click at [61, 20] on div "[PHONE_NUMBER]" at bounding box center [54, 17] width 45 height 5
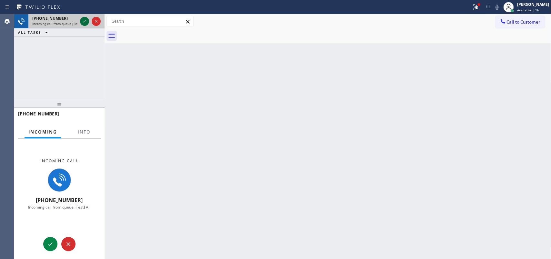
drag, startPoint x: 88, startPoint y: 23, endPoint x: 86, endPoint y: 20, distance: 3.8
click at [87, 22] on icon at bounding box center [85, 21] width 8 height 8
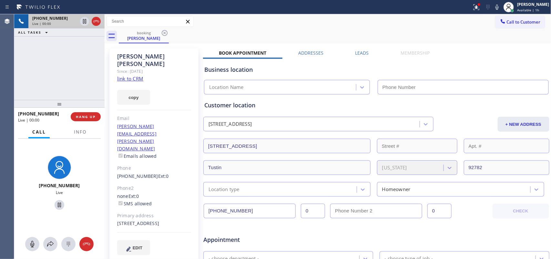
type input "[PHONE_NUMBER]"
click at [131, 75] on link "link to CRM" at bounding box center [130, 78] width 26 height 6
click at [76, 133] on span "Info" at bounding box center [80, 132] width 13 height 6
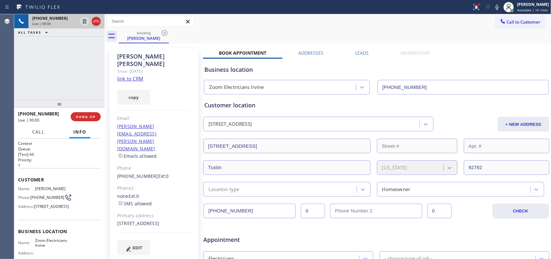
click at [40, 132] on span "Call" at bounding box center [38, 132] width 12 height 6
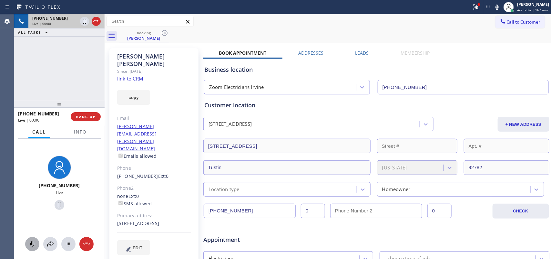
click at [32, 244] on icon at bounding box center [32, 244] width 8 height 8
drag, startPoint x: 57, startPoint y: 205, endPoint x: 61, endPoint y: 188, distance: 18.2
click at [57, 206] on icon at bounding box center [60, 205] width 8 height 8
drag, startPoint x: 33, startPoint y: 241, endPoint x: 60, endPoint y: 208, distance: 42.4
click at [33, 241] on icon at bounding box center [32, 244] width 8 height 8
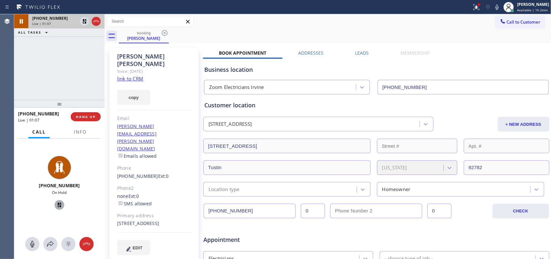
click at [57, 205] on icon at bounding box center [59, 204] width 5 height 5
click at [92, 115] on span "HANG UP" at bounding box center [86, 116] width 20 height 5
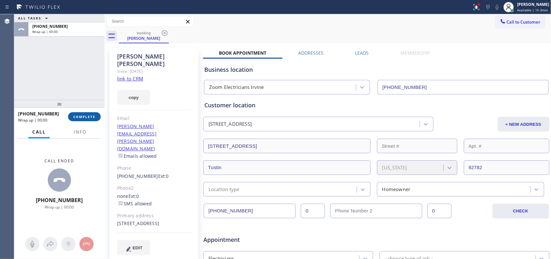
click at [92, 115] on span "COMPLETE" at bounding box center [84, 116] width 22 height 5
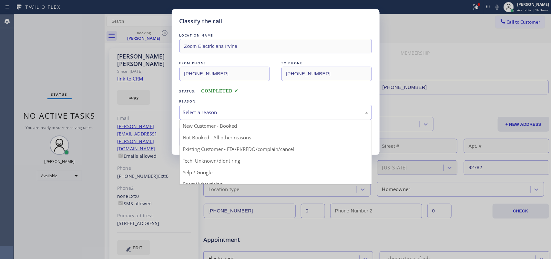
click at [224, 105] on div "Select a reason" at bounding box center [276, 112] width 192 height 15
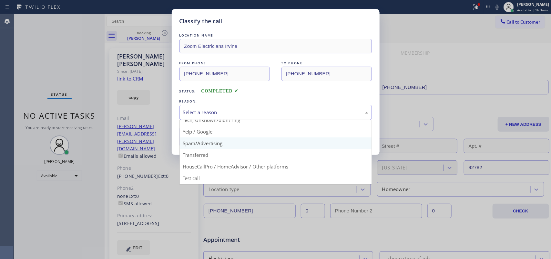
scroll to position [4, 0]
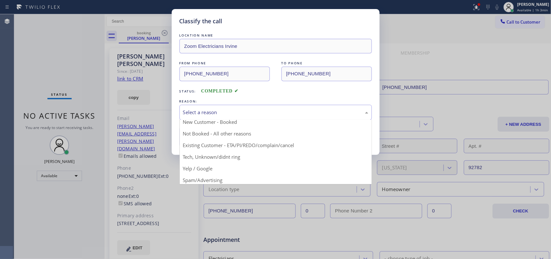
click at [39, 60] on div "Classify the call LOCATION NAME Zoom Electricians Irvine FROM PHONE [PHONE_NUMB…" at bounding box center [275, 129] width 551 height 259
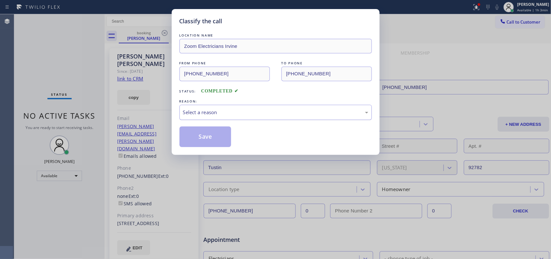
click at [235, 112] on div "Select a reason" at bounding box center [275, 111] width 185 height 7
drag, startPoint x: 214, startPoint y: 137, endPoint x: 152, endPoint y: 53, distance: 104.2
click at [213, 136] on button "Save" at bounding box center [206, 136] width 52 height 21
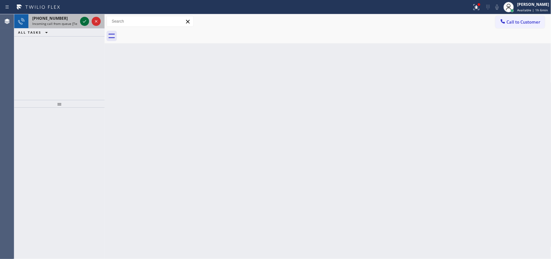
drag, startPoint x: 76, startPoint y: 19, endPoint x: 80, endPoint y: 20, distance: 3.9
click at [77, 19] on div "[PHONE_NUMBER]" at bounding box center [54, 17] width 45 height 5
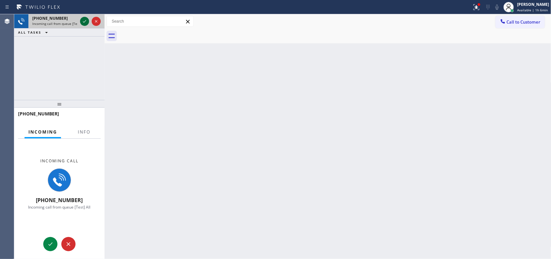
click at [84, 19] on icon at bounding box center [85, 21] width 8 height 8
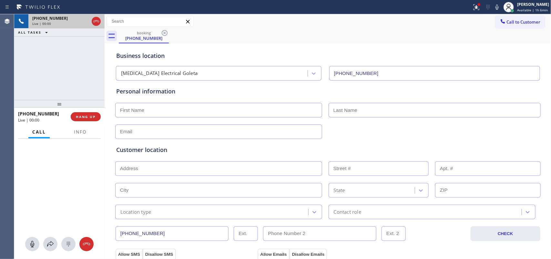
type input "[PHONE_NUMBER]"
drag, startPoint x: 32, startPoint y: 246, endPoint x: 38, endPoint y: 241, distance: 7.5
click at [33, 245] on icon at bounding box center [32, 244] width 8 height 8
drag, startPoint x: 57, startPoint y: 204, endPoint x: 189, endPoint y: 42, distance: 209.3
click at [57, 205] on icon at bounding box center [60, 205] width 8 height 8
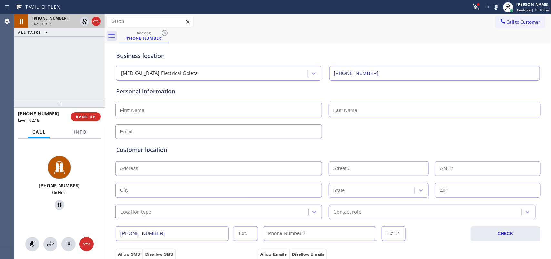
drag, startPoint x: 31, startPoint y: 244, endPoint x: 47, endPoint y: 218, distance: 30.5
click at [31, 243] on icon at bounding box center [32, 244] width 8 height 8
click at [57, 204] on icon at bounding box center [59, 204] width 5 height 5
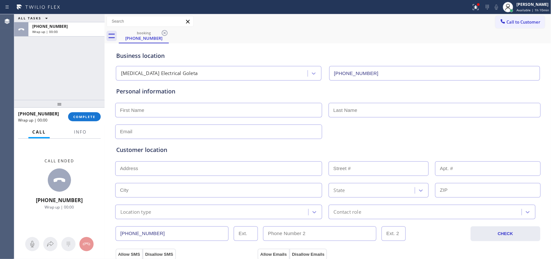
drag, startPoint x: 83, startPoint y: 199, endPoint x: 62, endPoint y: 203, distance: 20.6
click at [75, 201] on div "Call ended [PHONE_NUMBER] Wrap up | 00:00" at bounding box center [59, 184] width 90 height 91
click at [68, 199] on span "[PHONE_NUMBER]" at bounding box center [59, 199] width 47 height 7
click at [83, 178] on div "Call ended [PHONE_NUMBER] Wrap up | 00:00" at bounding box center [59, 184] width 90 height 91
drag, startPoint x: 87, startPoint y: 198, endPoint x: 71, endPoint y: 199, distance: 15.5
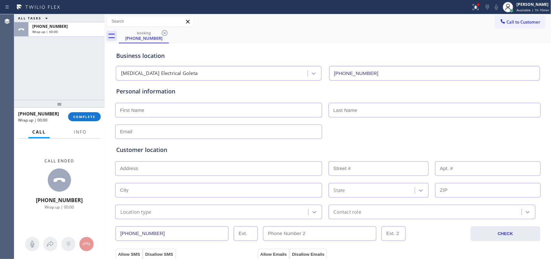
click at [85, 199] on div "Call ended [PHONE_NUMBER] Wrap up | 00:00" at bounding box center [59, 184] width 90 height 91
drag, startPoint x: 71, startPoint y: 199, endPoint x: 52, endPoint y: 200, distance: 19.1
click at [52, 200] on div "Call ended [PHONE_NUMBER] Wrap up | 00:00" at bounding box center [59, 184] width 90 height 91
click at [52, 200] on span "[PHONE_NUMBER]" at bounding box center [59, 199] width 47 height 7
click at [54, 200] on span "[PHONE_NUMBER]" at bounding box center [59, 199] width 47 height 7
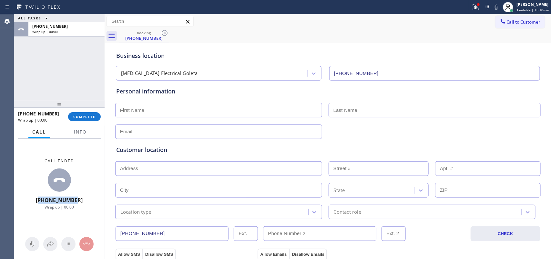
click at [54, 200] on span "[PHONE_NUMBER]" at bounding box center [59, 199] width 47 height 7
click at [77, 187] on div at bounding box center [59, 179] width 49 height 23
click at [83, 199] on div "Call ended [PHONE_NUMBER] Wrap up | 00:00" at bounding box center [59, 184] width 90 height 91
click at [81, 200] on div "Call ended [PHONE_NUMBER] Wrap up | 00:00" at bounding box center [59, 184] width 90 height 91
drag, startPoint x: 77, startPoint y: 200, endPoint x: 73, endPoint y: 200, distance: 3.9
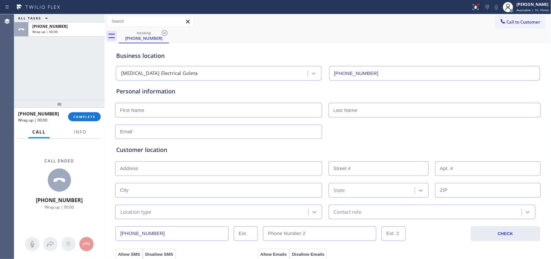
click at [52, 201] on span "[PHONE_NUMBER]" at bounding box center [59, 199] width 47 height 7
click at [80, 195] on div "Call ended [PHONE_NUMBER] Wrap up | 00:00" at bounding box center [59, 184] width 90 height 91
drag, startPoint x: 80, startPoint y: 197, endPoint x: 62, endPoint y: 198, distance: 17.8
click at [62, 198] on div "Call ended [PHONE_NUMBER] Wrap up | 00:00" at bounding box center [59, 184] width 90 height 91
click at [99, 170] on div "Call ended [PHONE_NUMBER] Wrap up | 00:00" at bounding box center [59, 184] width 90 height 91
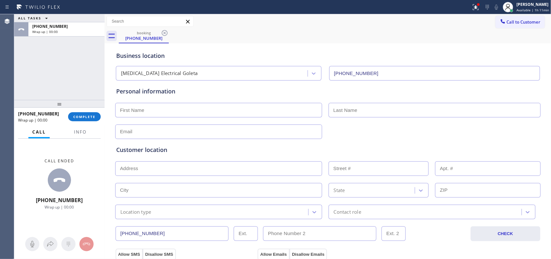
click at [85, 200] on div "Call ended [PHONE_NUMBER] Wrap up | 00:00" at bounding box center [59, 184] width 90 height 91
drag, startPoint x: 79, startPoint y: 200, endPoint x: 50, endPoint y: 200, distance: 29.1
click at [51, 200] on div "Call ended [PHONE_NUMBER] Wrap up | 00:00" at bounding box center [59, 184] width 90 height 91
click at [84, 192] on div "Call ended [PHONE_NUMBER] Wrap up | 00:00" at bounding box center [59, 184] width 90 height 91
drag, startPoint x: 80, startPoint y: 199, endPoint x: 46, endPoint y: 197, distance: 33.9
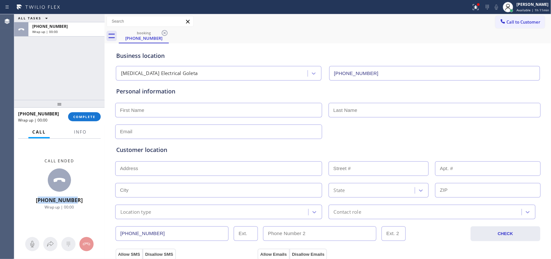
click at [46, 197] on div "Call ended [PHONE_NUMBER] Wrap up | 00:00" at bounding box center [59, 184] width 90 height 91
click at [46, 197] on span "[PHONE_NUMBER]" at bounding box center [59, 199] width 47 height 7
drag, startPoint x: 46, startPoint y: 197, endPoint x: 49, endPoint y: 199, distance: 3.6
click at [49, 199] on span "[PHONE_NUMBER]" at bounding box center [59, 199] width 47 height 7
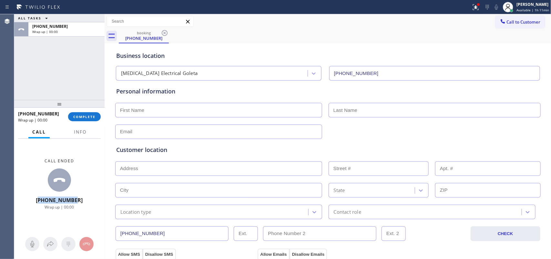
click at [49, 199] on span "[PHONE_NUMBER]" at bounding box center [59, 199] width 47 height 7
click at [97, 173] on div "Call ended [PHONE_NUMBER] Wrap up | 00:00" at bounding box center [59, 184] width 90 height 91
click at [95, 117] on span "COMPLETE" at bounding box center [84, 116] width 22 height 5
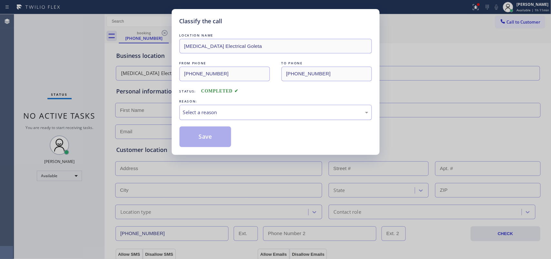
click at [228, 109] on div "Select a reason" at bounding box center [275, 111] width 185 height 7
click at [230, 112] on div "Select a reason" at bounding box center [275, 111] width 185 height 7
drag, startPoint x: 227, startPoint y: 136, endPoint x: 220, endPoint y: 136, distance: 7.1
click at [227, 136] on button "Save" at bounding box center [206, 136] width 52 height 21
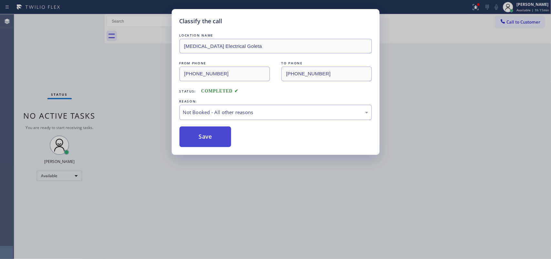
click at [213, 139] on button "Save" at bounding box center [206, 136] width 52 height 21
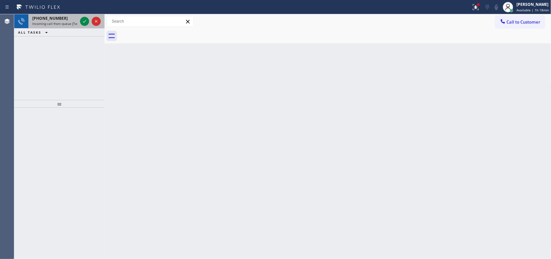
click at [62, 19] on div "[PHONE_NUMBER]" at bounding box center [54, 17] width 45 height 5
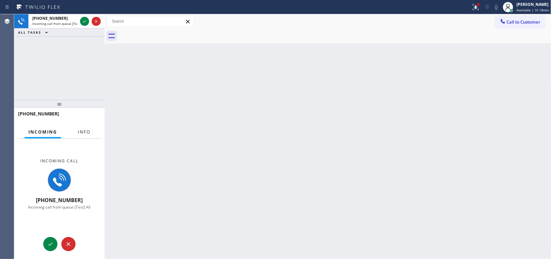
click at [88, 131] on span "Info" at bounding box center [84, 132] width 13 height 6
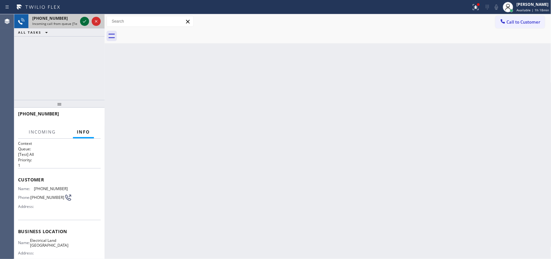
click at [84, 20] on icon at bounding box center [85, 21] width 8 height 8
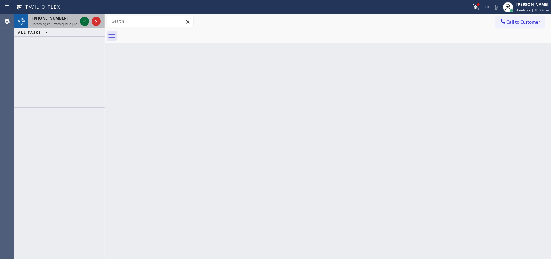
click at [83, 23] on icon at bounding box center [85, 21] width 8 height 8
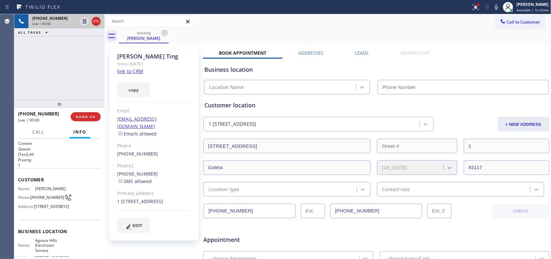
type input "[PHONE_NUMBER]"
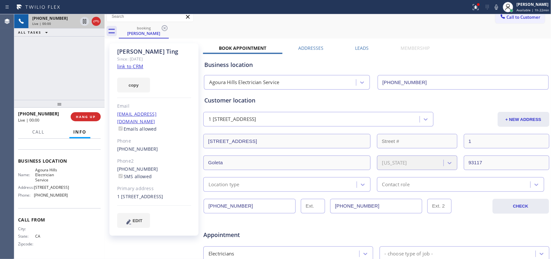
scroll to position [207, 0]
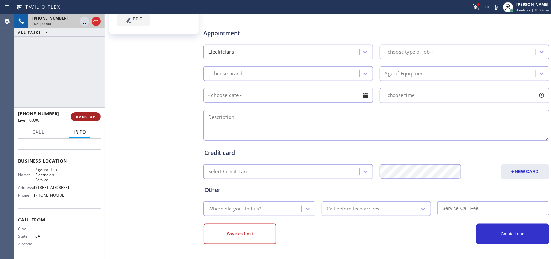
click at [84, 113] on button "HANG UP" at bounding box center [86, 116] width 30 height 9
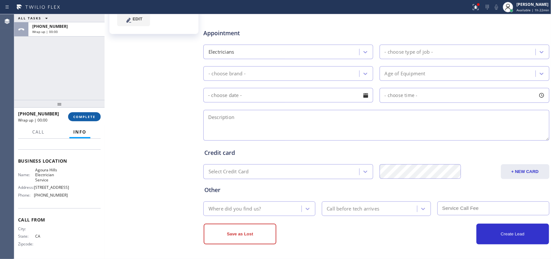
click at [87, 116] on span "COMPLETE" at bounding box center [84, 116] width 22 height 5
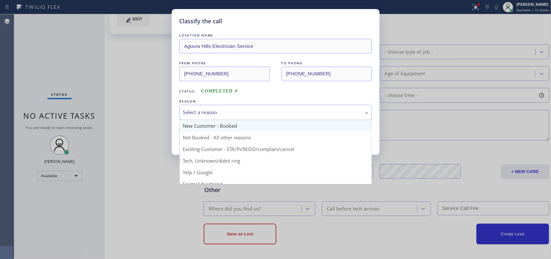
drag, startPoint x: 199, startPoint y: 112, endPoint x: 203, endPoint y: 123, distance: 11.5
click at [200, 112] on div "Select a reason" at bounding box center [275, 111] width 185 height 7
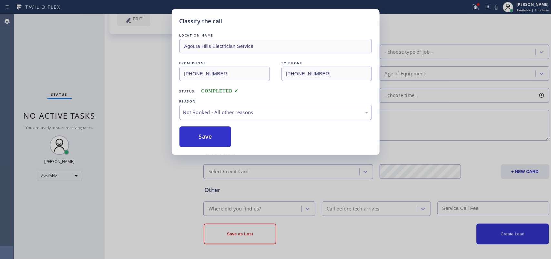
click at [207, 138] on button "Save" at bounding box center [206, 136] width 52 height 21
drag, startPoint x: 207, startPoint y: 138, endPoint x: 193, endPoint y: 105, distance: 35.7
click at [207, 138] on button "Save" at bounding box center [206, 136] width 52 height 21
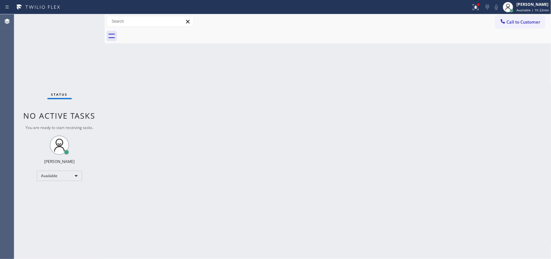
click at [528, 78] on div "Back to Dashboard Change Sender ID Customers Technicians Select a contact Outbo…" at bounding box center [328, 136] width 447 height 244
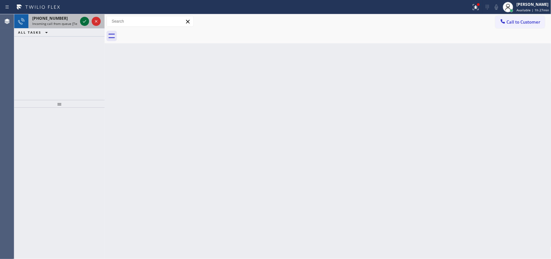
click at [84, 21] on icon at bounding box center [85, 21] width 8 height 8
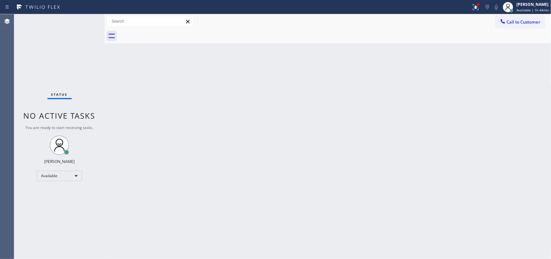
click at [83, 20] on div "Status No active tasks You are ready to start receiving tasks. [PERSON_NAME] Av…" at bounding box center [59, 136] width 90 height 244
click at [86, 20] on div "Status No active tasks You are ready to start receiving tasks. [PERSON_NAME] Av…" at bounding box center [59, 136] width 90 height 244
click at [223, 119] on div "Back to Dashboard Change Sender ID Customers Technicians Select a contact Outbo…" at bounding box center [328, 136] width 447 height 244
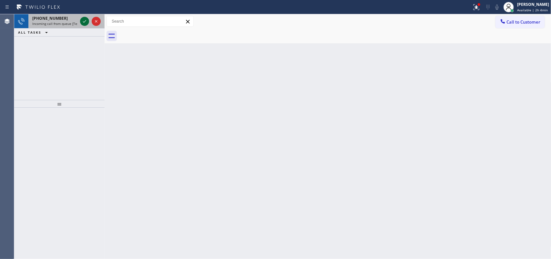
click at [82, 18] on icon at bounding box center [85, 21] width 8 height 8
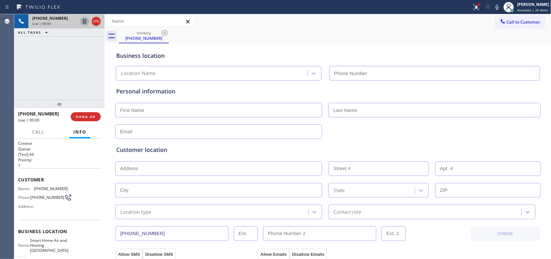
type input "[PHONE_NUMBER]"
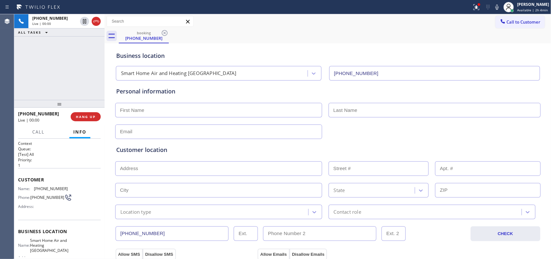
click at [63, 65] on div "[PHONE_NUMBER] Live | 00:00 ALL TASKS ALL TASKS ACTIVE TASKS TASKS IN WRAP UP" at bounding box center [59, 57] width 90 height 86
click at [97, 115] on button "HANG UP" at bounding box center [86, 116] width 30 height 9
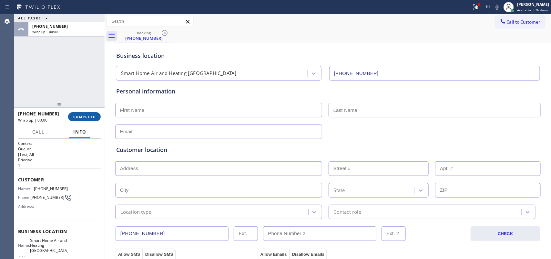
click at [96, 116] on button "COMPLETE" at bounding box center [84, 116] width 33 height 9
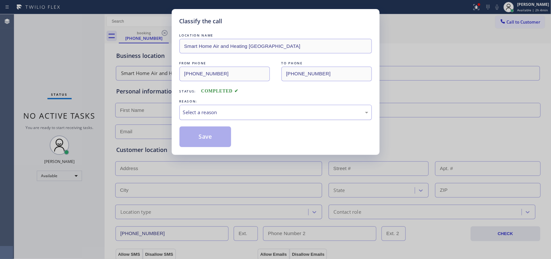
click at [198, 113] on div "Select a reason" at bounding box center [275, 111] width 185 height 7
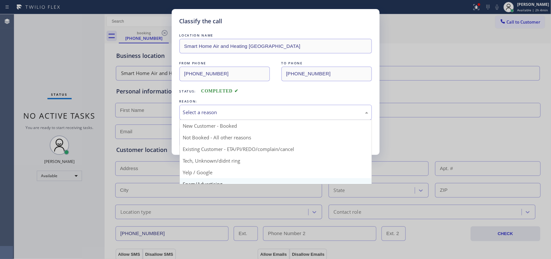
scroll to position [44, 0]
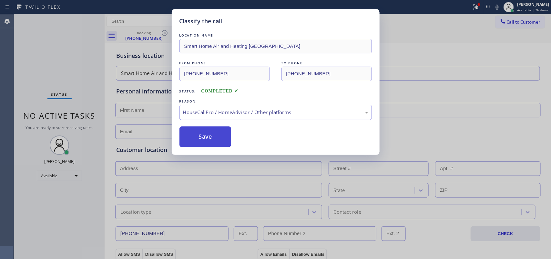
click at [211, 143] on button "Save" at bounding box center [206, 136] width 52 height 21
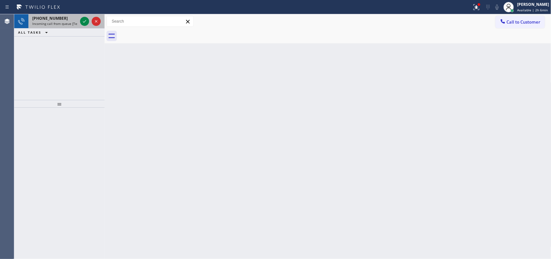
click at [52, 15] on div "[PHONE_NUMBER] Incoming call from queue [Test] All" at bounding box center [53, 21] width 50 height 14
drag, startPoint x: 97, startPoint y: 168, endPoint x: 103, endPoint y: 211, distance: 43.4
click at [74, 20] on div "[PHONE_NUMBER]" at bounding box center [54, 17] width 45 height 5
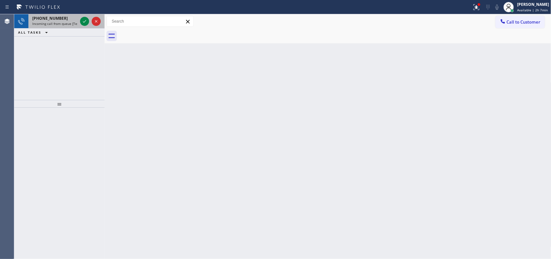
drag, startPoint x: 74, startPoint y: 23, endPoint x: 78, endPoint y: 22, distance: 4.7
click at [76, 23] on span "Incoming call from queue [Test] All" at bounding box center [59, 23] width 54 height 5
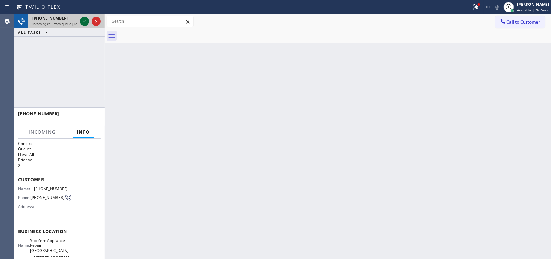
click at [81, 21] on icon at bounding box center [85, 21] width 8 height 8
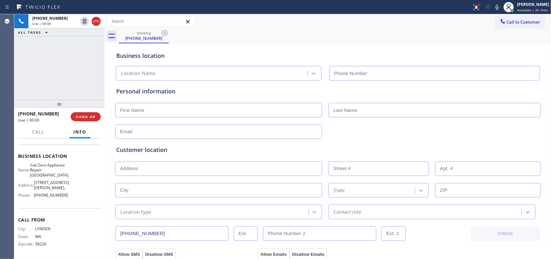
type input "[PHONE_NUMBER]"
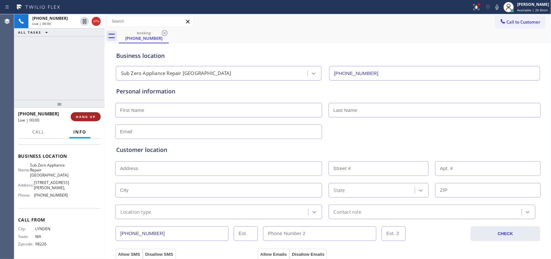
click at [80, 118] on span "HANG UP" at bounding box center [86, 116] width 20 height 5
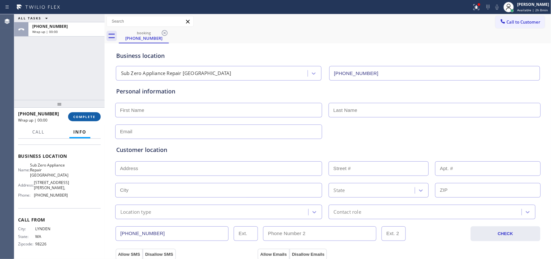
click at [80, 118] on span "COMPLETE" at bounding box center [84, 116] width 22 height 5
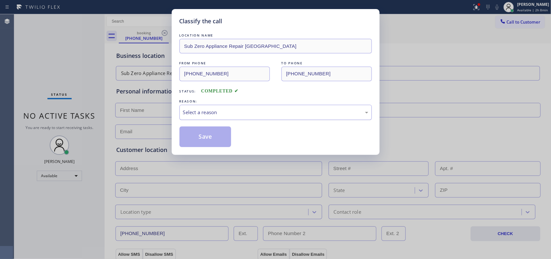
click at [215, 111] on div "Select a reason" at bounding box center [275, 111] width 185 height 7
click at [211, 136] on button "Save" at bounding box center [206, 136] width 52 height 21
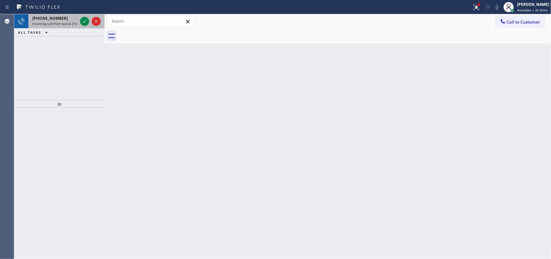
click at [56, 22] on span "Incoming call from queue [Test] All" at bounding box center [59, 23] width 54 height 5
click at [68, 19] on div "[PHONE_NUMBER]" at bounding box center [54, 17] width 45 height 5
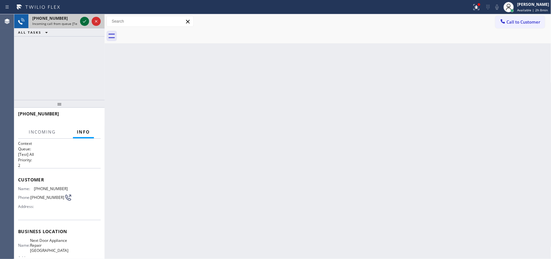
click at [83, 20] on icon at bounding box center [85, 21] width 8 height 8
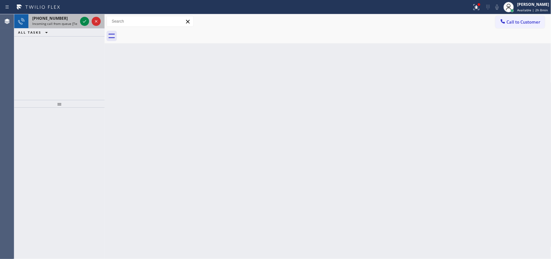
click at [74, 24] on span "Incoming call from queue [Test] All" at bounding box center [59, 23] width 54 height 5
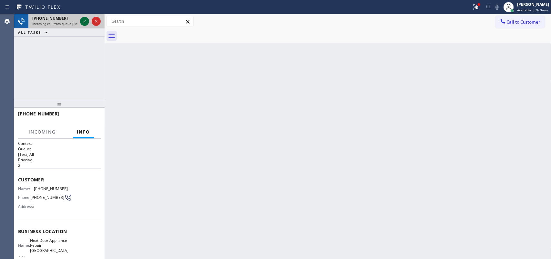
click at [82, 18] on icon at bounding box center [85, 21] width 8 height 8
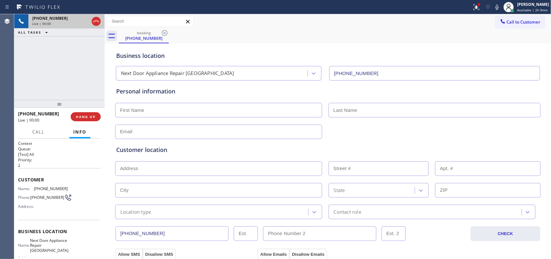
type input "[PHONE_NUMBER]"
click at [276, 113] on input "text" at bounding box center [218, 110] width 207 height 15
type input "Mr."
type input "[PERSON_NAME]"
click at [205, 132] on input "text" at bounding box center [218, 131] width 207 height 15
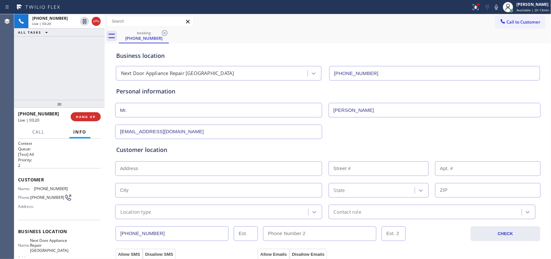
type input "[EMAIL_ADDRESS][DOMAIN_NAME]"
click at [172, 166] on input "text" at bounding box center [218, 168] width 207 height 15
paste input "[STREET_ADDRESS]"
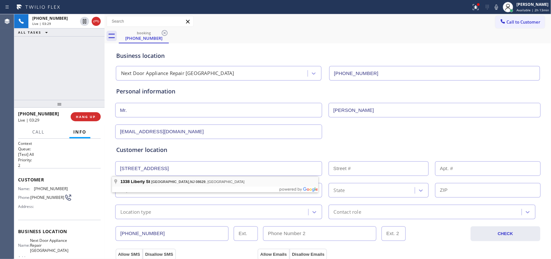
type input "[STREET_ADDRESS]"
type input "1338"
type input "[GEOGRAPHIC_DATA]"
type input "08629"
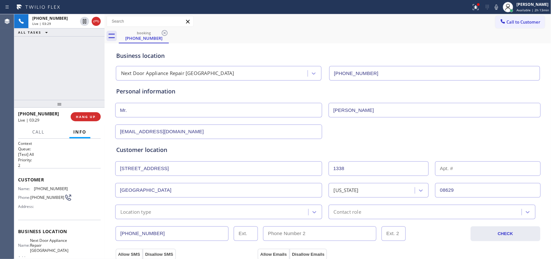
scroll to position [121, 0]
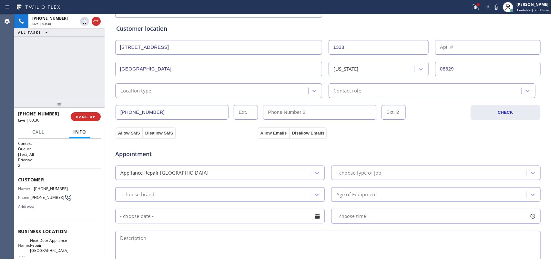
click at [259, 94] on div "Location type" at bounding box center [212, 90] width 191 height 11
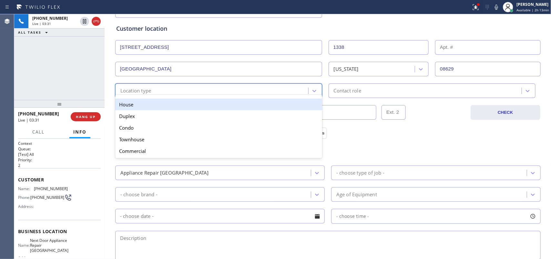
click at [245, 109] on div "House" at bounding box center [218, 104] width 207 height 12
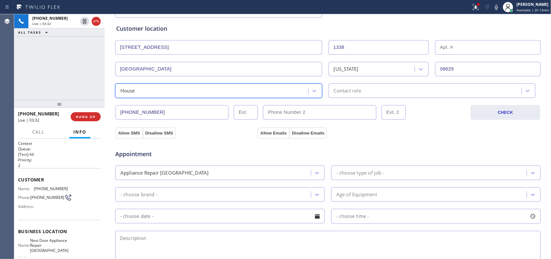
click at [343, 94] on div "Contact role" at bounding box center [347, 90] width 27 height 7
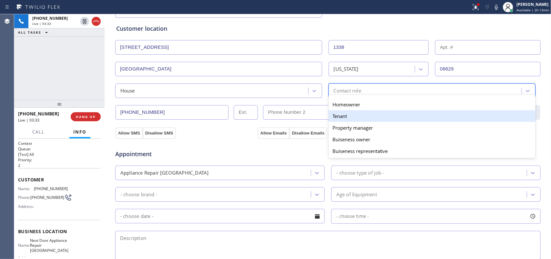
click at [343, 118] on div "Tenant" at bounding box center [432, 116] width 207 height 12
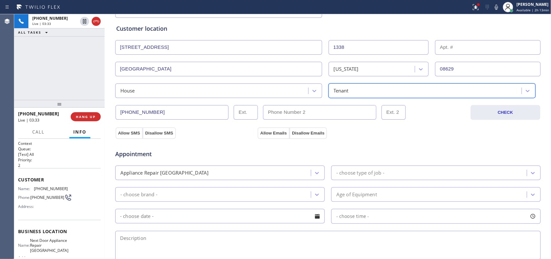
drag, startPoint x: 128, startPoint y: 133, endPoint x: 212, endPoint y: 135, distance: 84.3
click at [128, 133] on button "Allow SMS" at bounding box center [129, 133] width 27 height 12
click at [270, 131] on button "Allow Emails" at bounding box center [274, 133] width 32 height 12
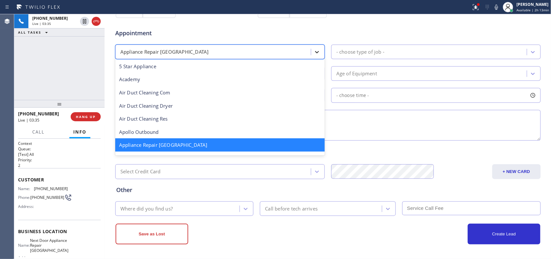
click at [317, 58] on div at bounding box center [317, 52] width 12 height 12
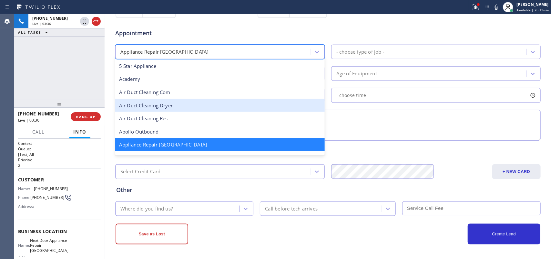
scroll to position [81, 0]
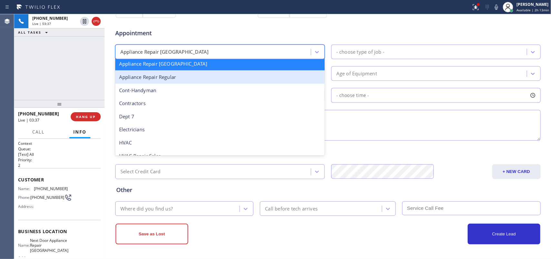
drag, startPoint x: 253, startPoint y: 84, endPoint x: 253, endPoint y: 79, distance: 4.5
click at [253, 79] on div "5 Star Appliance Academy Air Duct Cleaning Com Air Duct Cleaning Dryer Air Duct…" at bounding box center [220, 106] width 210 height 97
click at [253, 79] on div "Appliance Repair Regular" at bounding box center [220, 76] width 210 height 13
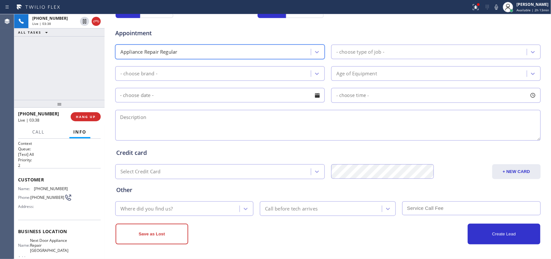
click at [380, 52] on div "- choose type of job -" at bounding box center [360, 51] width 48 height 7
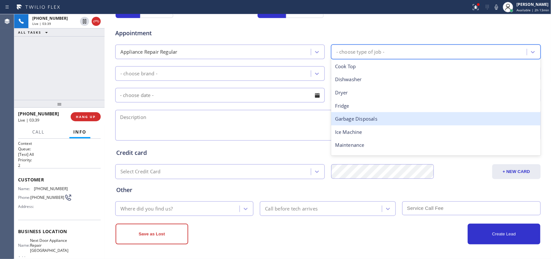
scroll to position [89, 0]
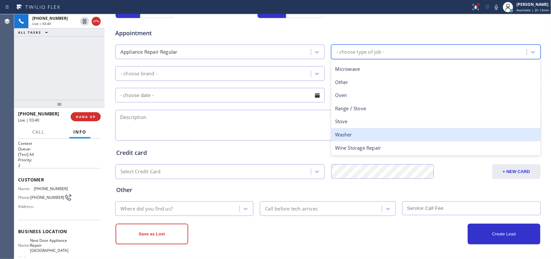
click at [366, 131] on div "Washer" at bounding box center [436, 134] width 210 height 13
click at [365, 131] on textarea at bounding box center [328, 125] width 426 height 31
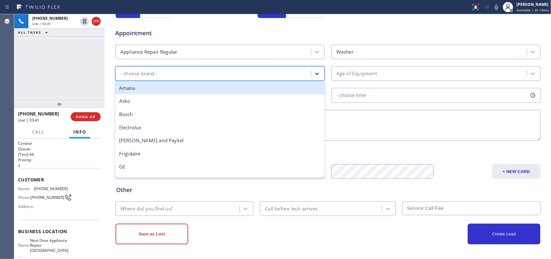
click at [315, 76] on icon at bounding box center [317, 73] width 6 height 6
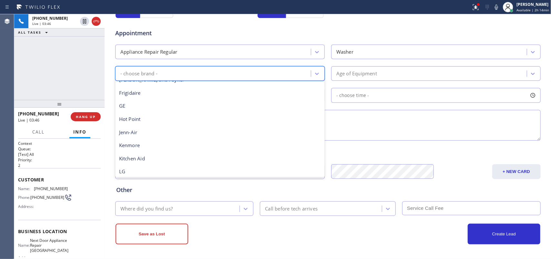
scroll to position [141, 0]
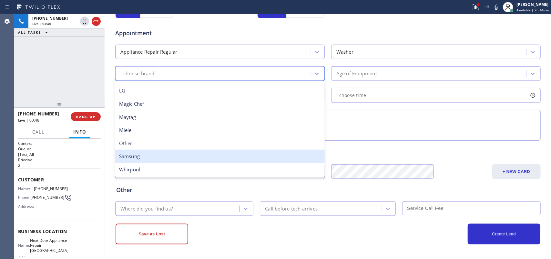
click at [190, 156] on div "Samsung" at bounding box center [220, 155] width 210 height 13
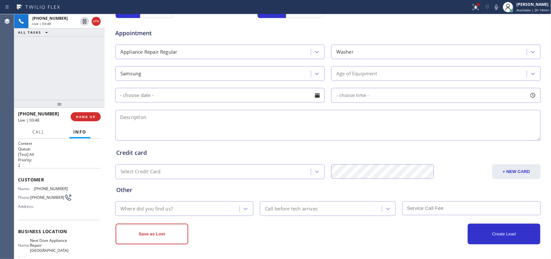
click at [190, 156] on div "Credit card" at bounding box center [328, 152] width 424 height 9
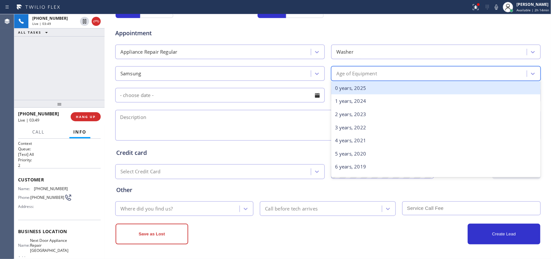
click at [397, 73] on div "Age of Equipment" at bounding box center [430, 73] width 194 height 11
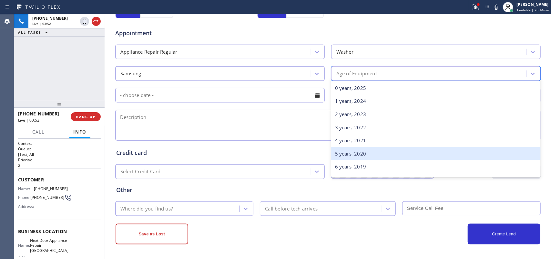
click at [380, 151] on div "5 years, 2020" at bounding box center [436, 153] width 210 height 13
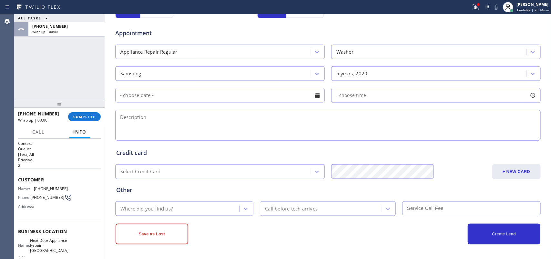
click at [42, 66] on div "ALL TASKS ALL TASKS ACTIVE TASKS TASKS IN WRAP UP [PHONE_NUMBER] Wrap up | 00:00" at bounding box center [59, 57] width 90 height 86
click at [139, 130] on textarea at bounding box center [328, 125] width 426 height 31
paste textarea "Samsung SBS frontload washer/ [DEMOGRAPHIC_DATA]/ while we're washing , I smell…"
click at [448, 125] on textarea "Samsung SBS frontload washer/ [DEMOGRAPHIC_DATA]/ while we're washing , I smell…" at bounding box center [328, 125] width 426 height 31
click at [496, 123] on textarea "Samsung SBS frontload washer/ [DEMOGRAPHIC_DATA]/ while we're washing , I smell…" at bounding box center [328, 125] width 426 height 31
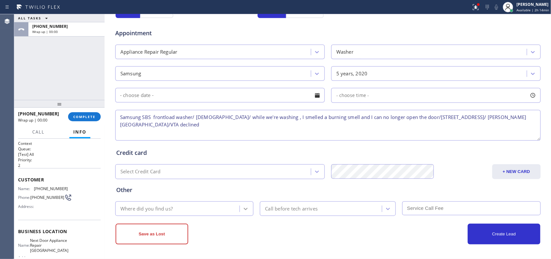
type textarea "Samsung SBS frontload washer/ [DEMOGRAPHIC_DATA]/ while we're washing , I smell…"
click at [242, 205] on div at bounding box center [246, 209] width 12 height 12
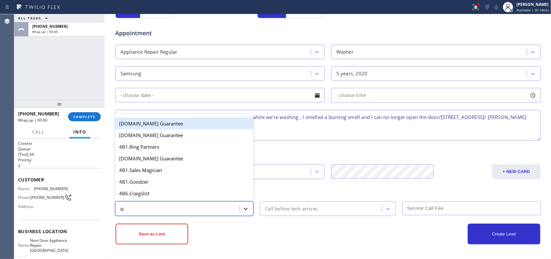
type input "goo"
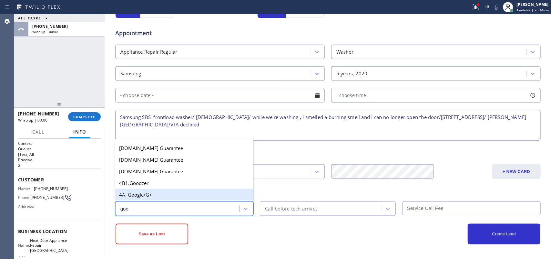
click at [187, 196] on div "4A. Google/G+" at bounding box center [184, 195] width 139 height 12
click at [187, 196] on div "Other option 4A. Google/G+ focused, 41 of 64. 6 results available for search te…" at bounding box center [328, 197] width 426 height 37
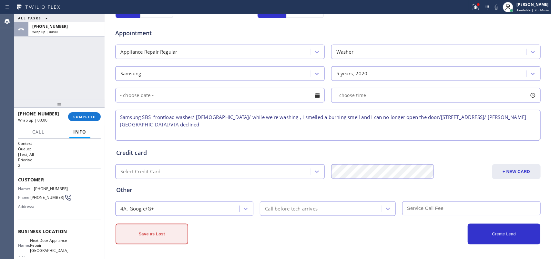
click at [168, 228] on button "Save as Lost" at bounding box center [152, 233] width 73 height 21
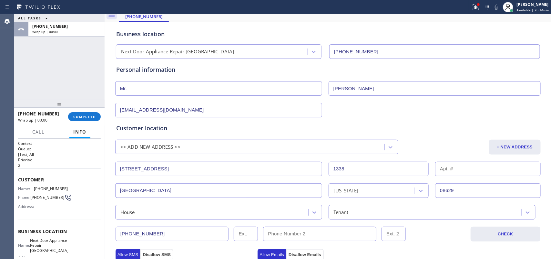
scroll to position [0, 0]
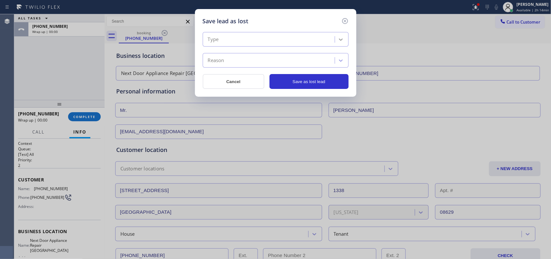
click at [341, 42] on icon at bounding box center [341, 39] width 6 height 6
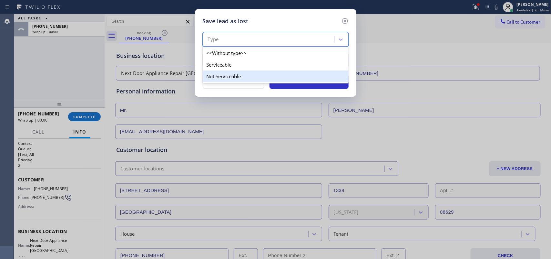
click at [323, 78] on div "Not Serviceable" at bounding box center [276, 76] width 146 height 12
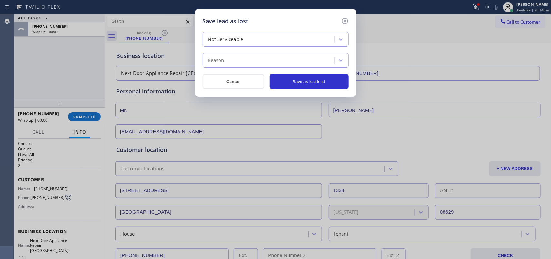
click at [324, 63] on div "Reason" at bounding box center [270, 60] width 130 height 11
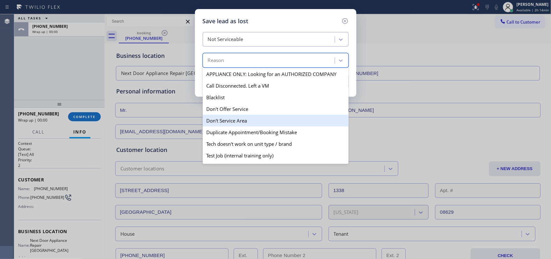
click at [314, 118] on div "Don't Service Area" at bounding box center [276, 121] width 146 height 12
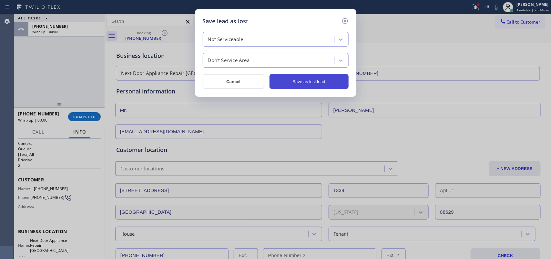
click at [309, 83] on button "Save as lost lead" at bounding box center [309, 81] width 79 height 15
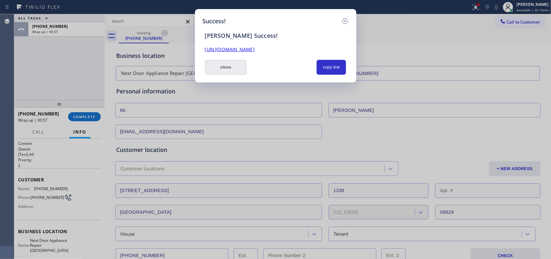
click at [235, 66] on button "close" at bounding box center [226, 67] width 42 height 15
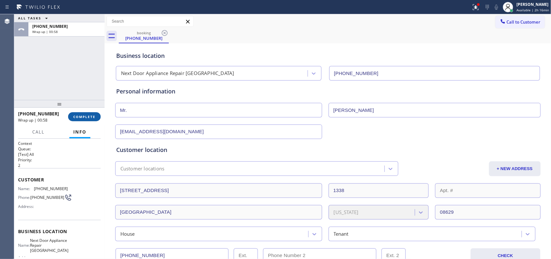
click at [95, 115] on span "COMPLETE" at bounding box center [84, 116] width 22 height 5
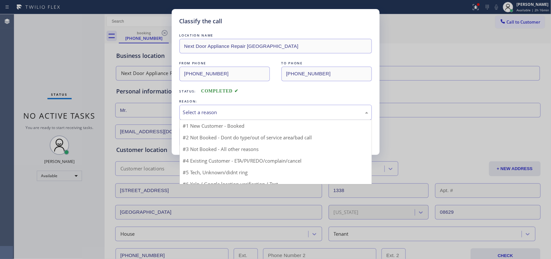
click at [302, 114] on div "Select a reason" at bounding box center [275, 111] width 185 height 7
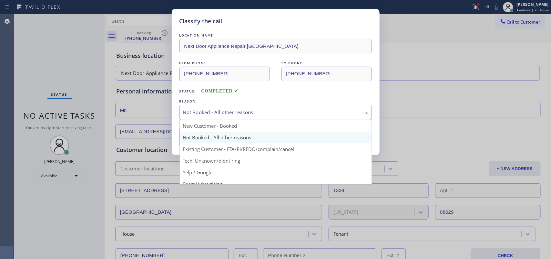
click at [265, 112] on div "Not Booked - All other reasons" at bounding box center [275, 111] width 185 height 7
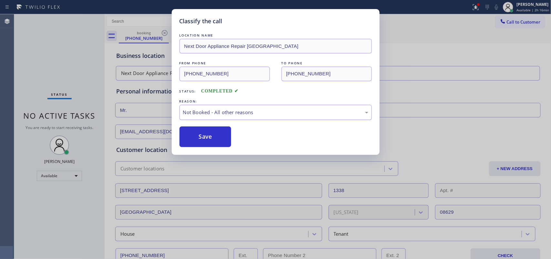
click at [265, 112] on div "Not Booked - All other reasons" at bounding box center [275, 111] width 185 height 7
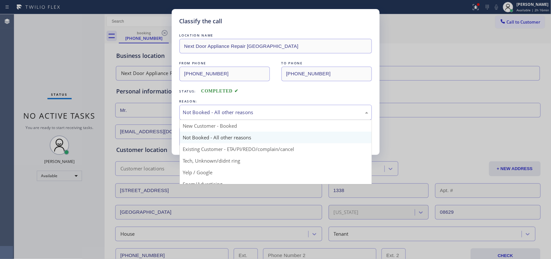
click at [257, 112] on div "Not Booked - All other reasons" at bounding box center [275, 111] width 185 height 7
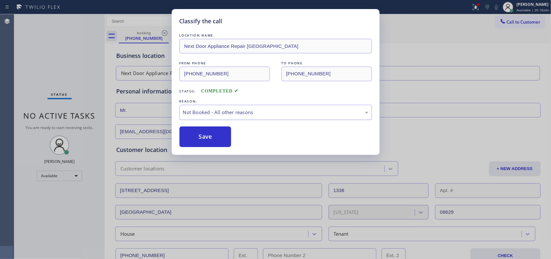
click at [252, 116] on div "Not Booked - All other reasons" at bounding box center [275, 111] width 185 height 7
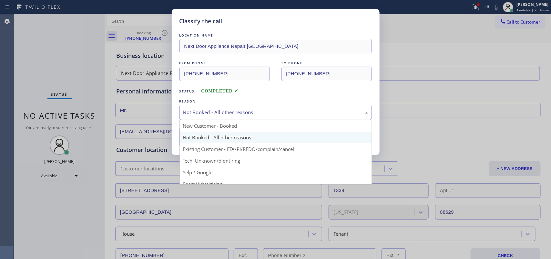
click at [252, 115] on div "Not Booked - All other reasons" at bounding box center [275, 111] width 185 height 7
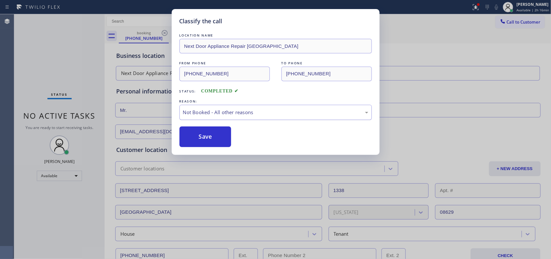
click at [252, 115] on div "Not Booked - All other reasons" at bounding box center [275, 111] width 185 height 7
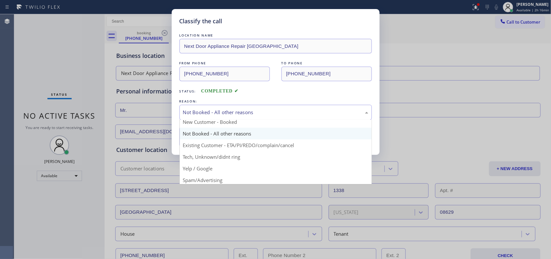
scroll to position [44, 0]
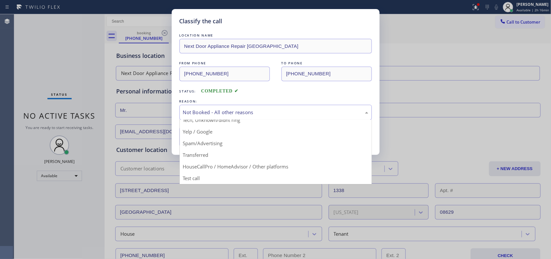
click at [262, 112] on div "Not Booked - All other reasons" at bounding box center [275, 111] width 185 height 7
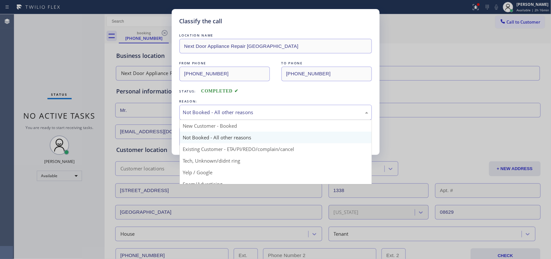
click at [262, 112] on div "Not Booked - All other reasons" at bounding box center [275, 111] width 185 height 7
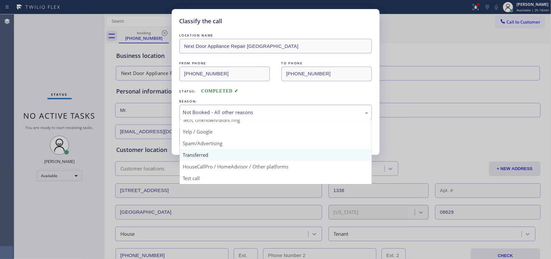
scroll to position [0, 0]
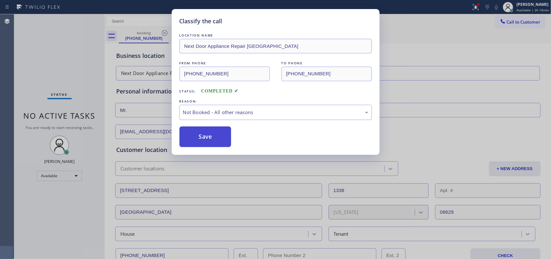
click at [215, 140] on button "Save" at bounding box center [206, 136] width 52 height 21
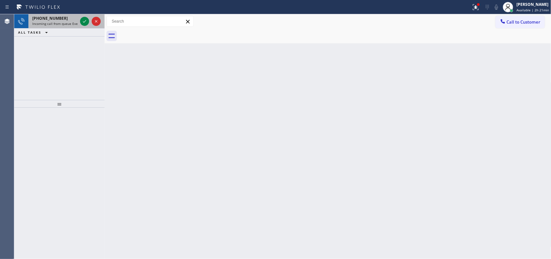
click at [72, 24] on span "Incoming call from queue Everybody" at bounding box center [60, 23] width 56 height 5
click at [82, 20] on icon at bounding box center [85, 21] width 8 height 8
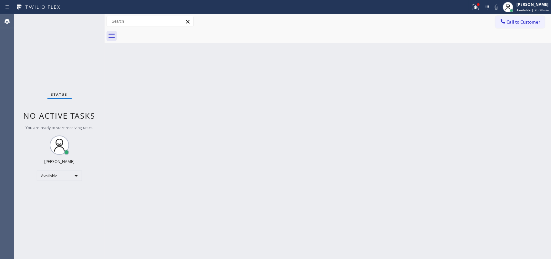
click at [221, 107] on div "Back to Dashboard Change Sender ID Customers Technicians Select a contact Outbo…" at bounding box center [328, 136] width 447 height 244
click at [520, 11] on span "Available | 2h 43min" at bounding box center [533, 10] width 33 height 5
click at [520, 6] on div "[PERSON_NAME]" at bounding box center [533, 4] width 33 height 5
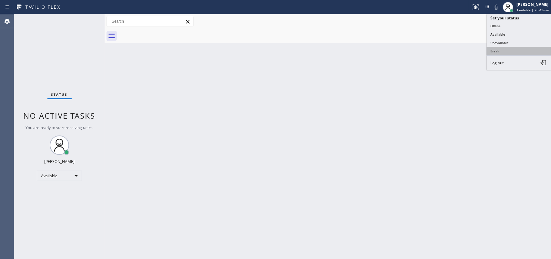
click at [499, 47] on button "Break" at bounding box center [519, 51] width 65 height 8
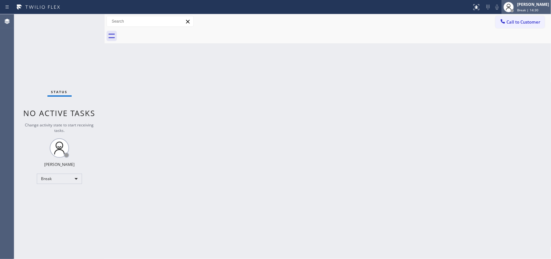
click at [527, 6] on div "[PERSON_NAME]" at bounding box center [533, 4] width 32 height 5
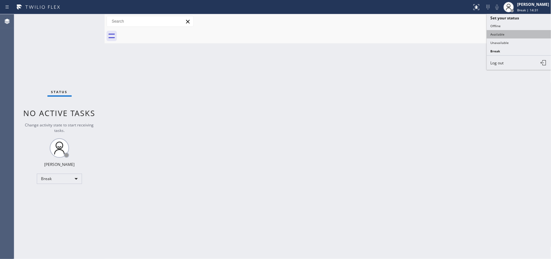
click at [527, 35] on button "Available" at bounding box center [519, 34] width 65 height 8
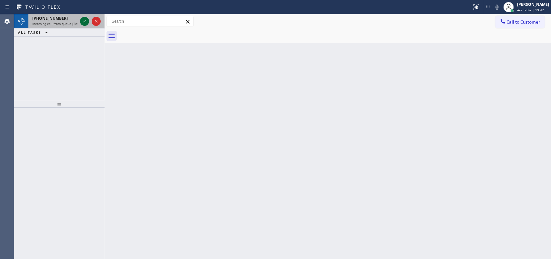
click at [80, 22] on div at bounding box center [84, 21] width 9 height 8
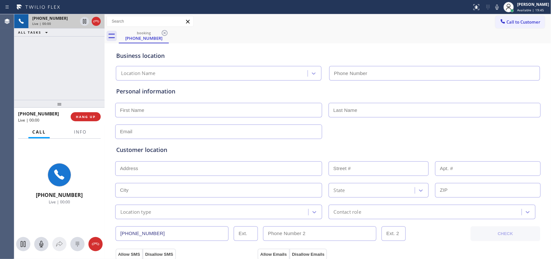
type input "(714) 509-5190"
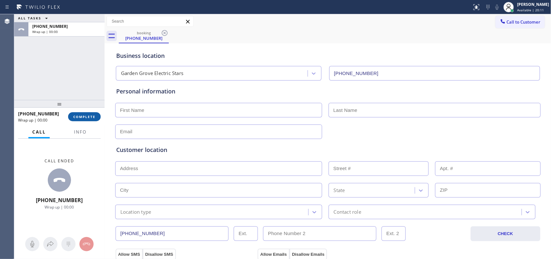
click at [85, 113] on button "COMPLETE" at bounding box center [84, 116] width 33 height 9
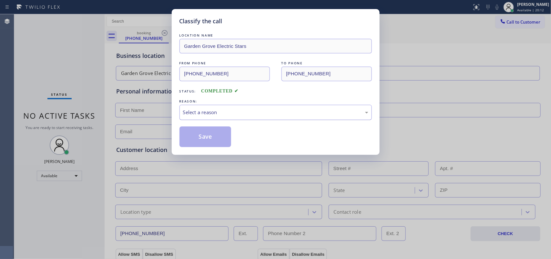
click at [199, 112] on div "Select a reason" at bounding box center [275, 111] width 185 height 7
click at [214, 139] on button "Save" at bounding box center [206, 136] width 52 height 21
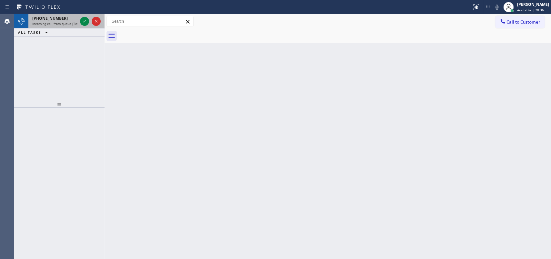
click at [55, 16] on span "+17146849017" at bounding box center [50, 17] width 36 height 5
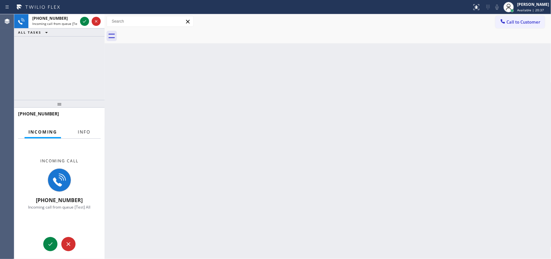
click at [80, 131] on span "Info" at bounding box center [84, 132] width 13 height 6
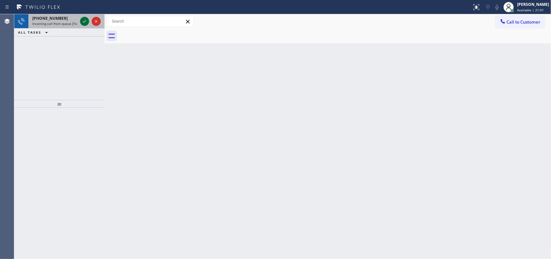
click at [84, 23] on icon at bounding box center [85, 21] width 8 height 8
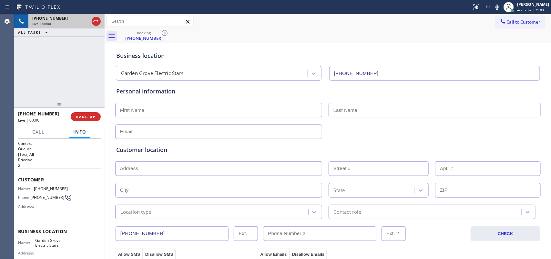
type input "(714) 509-5190"
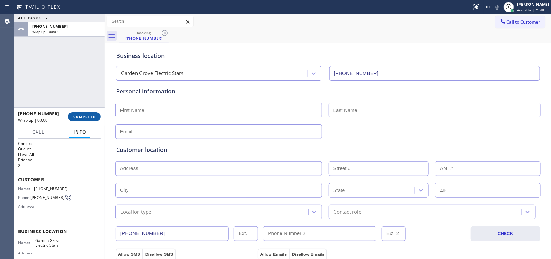
click at [88, 115] on span "COMPLETE" at bounding box center [84, 116] width 22 height 5
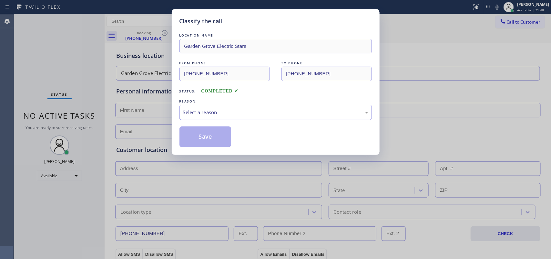
click at [210, 110] on div "Select a reason" at bounding box center [275, 111] width 185 height 7
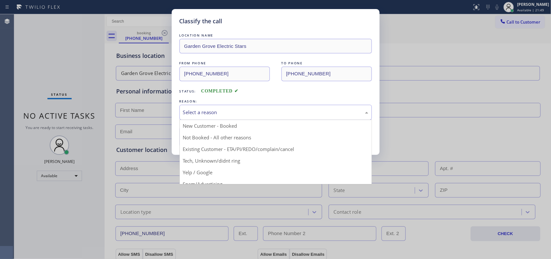
click at [37, 81] on div "Classify the call LOCATION NAME Garden Grove Electric Stars FROM PHONE (714) 68…" at bounding box center [275, 129] width 551 height 259
click at [194, 114] on div "Select a reason" at bounding box center [275, 111] width 185 height 7
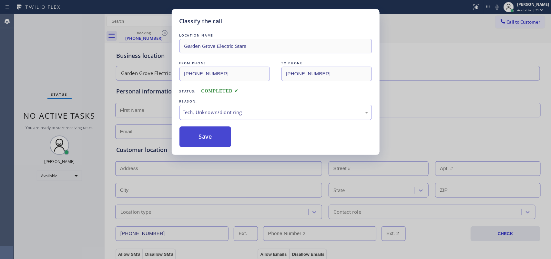
click at [206, 139] on button "Save" at bounding box center [206, 136] width 52 height 21
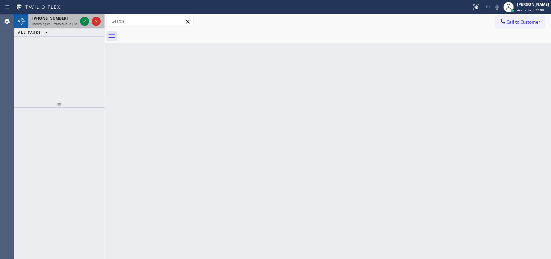
click at [58, 20] on span "+16825571353" at bounding box center [50, 17] width 36 height 5
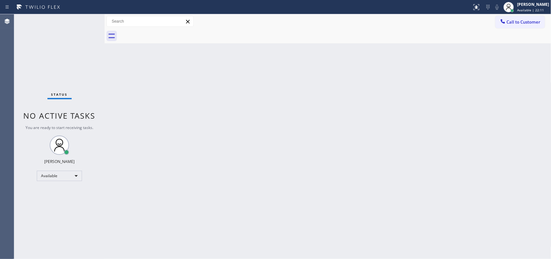
click at [85, 18] on div "Status No active tasks You are ready to start receiving tasks. [PERSON_NAME] Av…" at bounding box center [59, 136] width 90 height 244
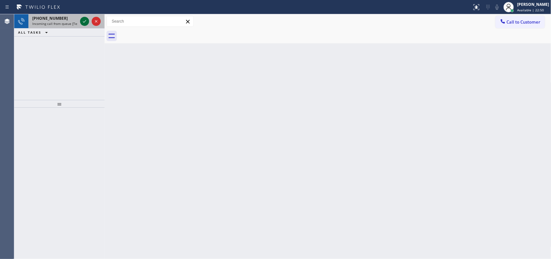
click at [86, 19] on icon at bounding box center [85, 21] width 8 height 8
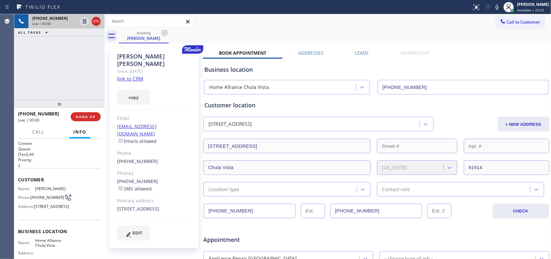
type input "(619) 639-4309"
click at [136, 75] on link "link to CRM" at bounding box center [130, 78] width 26 height 6
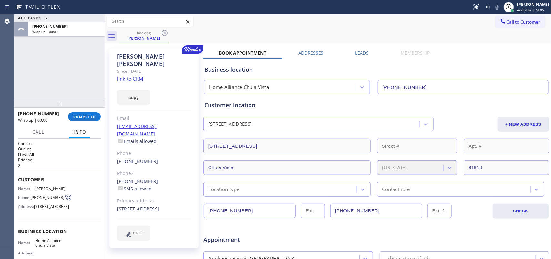
drag, startPoint x: 43, startPoint y: 77, endPoint x: 47, endPoint y: 70, distance: 8.1
click at [44, 77] on div "ALL TASKS ALL TASKS ACTIVE TASKS TASKS IN WRAP UP +16198886780 Wrap up | 00:00" at bounding box center [59, 57] width 90 height 86
click at [90, 118] on span "COMPLETE" at bounding box center [84, 116] width 22 height 5
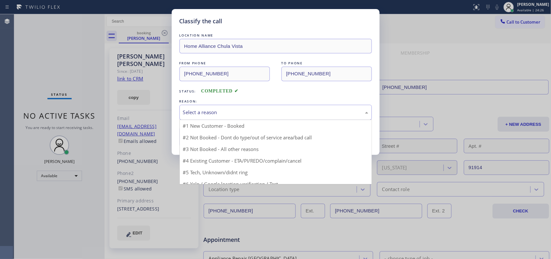
click at [268, 110] on div "Select a reason" at bounding box center [275, 111] width 185 height 7
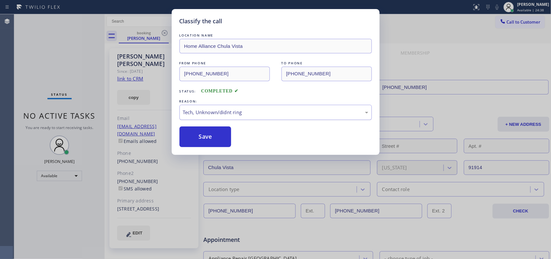
click at [221, 106] on div "Tech, Unknown/didnt ring" at bounding box center [276, 112] width 192 height 15
click at [221, 140] on button "Save" at bounding box center [206, 136] width 52 height 21
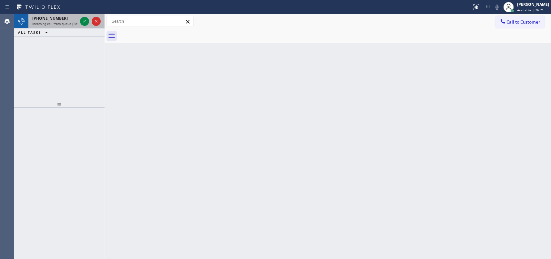
click at [58, 25] on span "Incoming call from queue [Test] All" at bounding box center [59, 23] width 54 height 5
click at [83, 18] on icon at bounding box center [85, 21] width 8 height 8
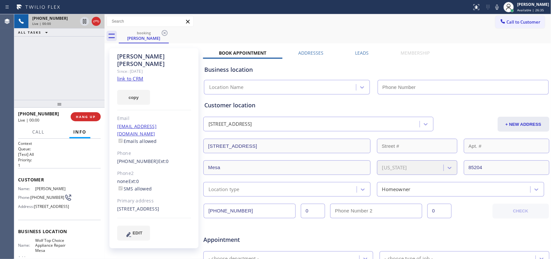
type input "[PHONE_NUMBER]"
click at [134, 75] on link "link to CRM" at bounding box center [130, 78] width 26 height 6
click at [45, 133] on button "Call" at bounding box center [38, 132] width 20 height 13
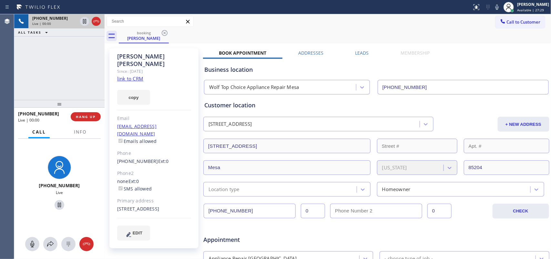
drag, startPoint x: 31, startPoint y: 241, endPoint x: 64, endPoint y: 213, distance: 42.8
click at [33, 241] on icon at bounding box center [32, 244] width 8 height 8
click at [56, 201] on icon at bounding box center [60, 205] width 8 height 8
drag, startPoint x: 32, startPoint y: 239, endPoint x: 58, endPoint y: 206, distance: 43.0
click at [32, 240] on button at bounding box center [32, 244] width 14 height 14
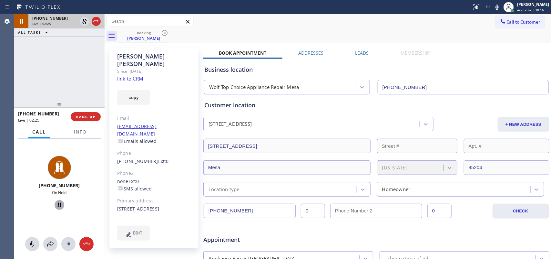
click at [57, 204] on icon at bounding box center [60, 205] width 8 height 8
click at [94, 115] on span "HANG UP" at bounding box center [86, 116] width 20 height 5
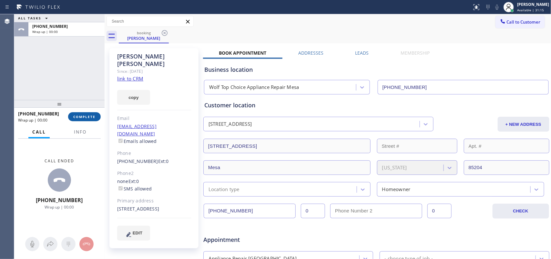
click at [94, 115] on span "COMPLETE" at bounding box center [84, 116] width 22 height 5
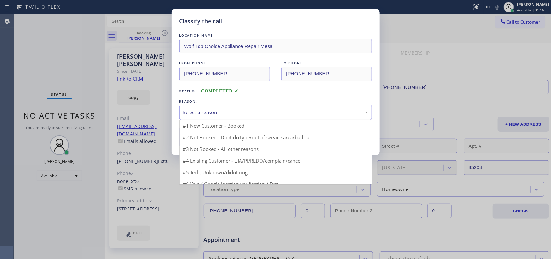
click at [223, 114] on div "Select a reason" at bounding box center [275, 111] width 185 height 7
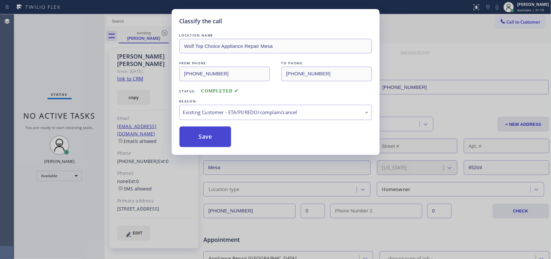
click at [219, 144] on button "Save" at bounding box center [206, 136] width 52 height 21
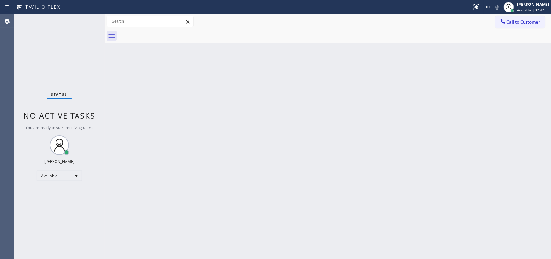
click at [35, 68] on div "Status No active tasks You are ready to start receiving tasks. [PERSON_NAME] Av…" at bounding box center [59, 136] width 90 height 244
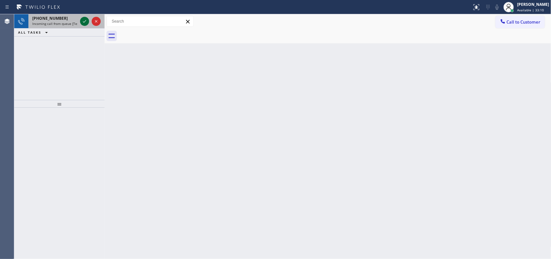
click at [82, 20] on icon at bounding box center [85, 21] width 8 height 8
click at [83, 21] on icon at bounding box center [84, 21] width 3 height 3
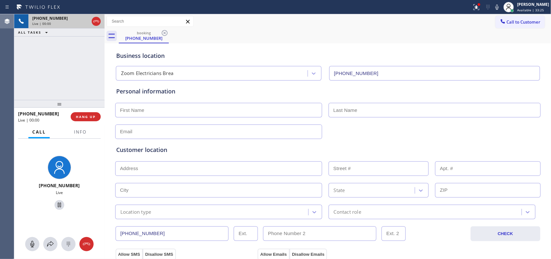
type input "(714) 455-3772"
drag, startPoint x: 80, startPoint y: 185, endPoint x: 47, endPoint y: 187, distance: 33.0
click at [47, 187] on div "+16123915900" at bounding box center [59, 185] width 85 height 6
click at [47, 187] on span "+16123915900" at bounding box center [59, 185] width 41 height 6
click at [46, 187] on span "+16123915900" at bounding box center [59, 185] width 41 height 6
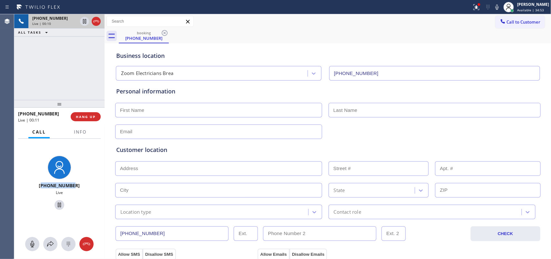
click at [46, 187] on span "+16123915900" at bounding box center [59, 185] width 41 height 6
copy span "16123915900"
click at [89, 120] on button "HANG UP" at bounding box center [86, 116] width 30 height 9
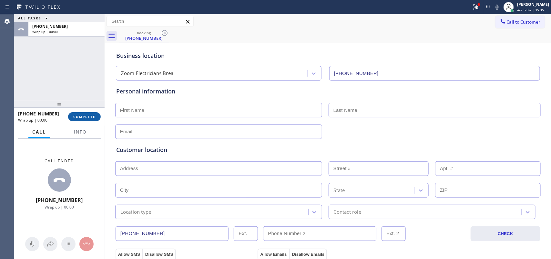
click at [89, 118] on span "COMPLETE" at bounding box center [84, 116] width 22 height 5
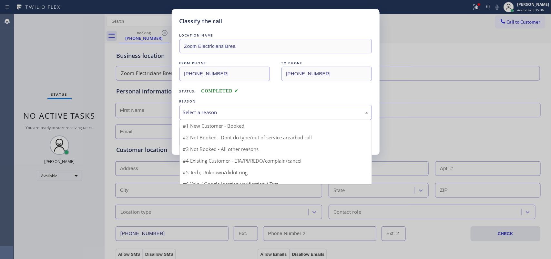
click at [208, 108] on div "Select a reason" at bounding box center [275, 111] width 185 height 7
drag, startPoint x: 208, startPoint y: 108, endPoint x: 208, endPoint y: 118, distance: 9.4
click at [208, 108] on div "Select a reason" at bounding box center [275, 111] width 185 height 7
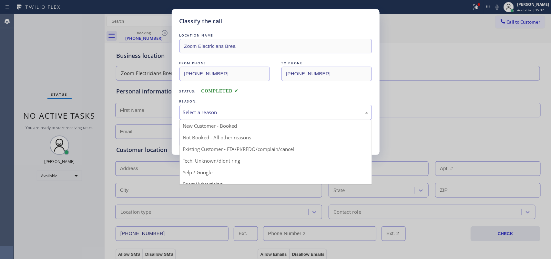
click at [217, 112] on div "Select a reason" at bounding box center [275, 111] width 185 height 7
drag, startPoint x: 40, startPoint y: 52, endPoint x: 57, endPoint y: 58, distance: 18.5
click at [40, 52] on div "Classify the call LOCATION NAME Zoom Electricians Brea FROM PHONE (612) 391-590…" at bounding box center [275, 129] width 551 height 259
click at [199, 109] on div "Select a reason" at bounding box center [275, 111] width 185 height 7
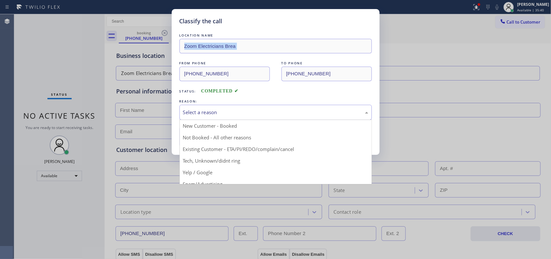
click at [199, 109] on div "Select a reason" at bounding box center [275, 111] width 185 height 7
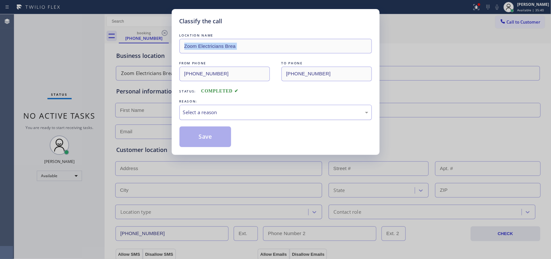
click at [217, 113] on div "Select a reason" at bounding box center [275, 111] width 185 height 7
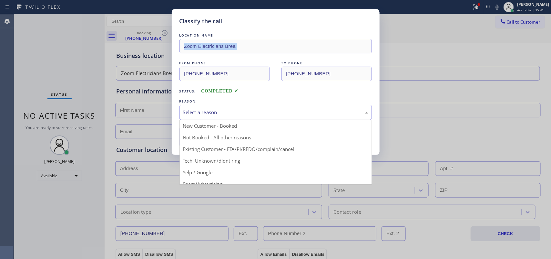
scroll to position [44, 0]
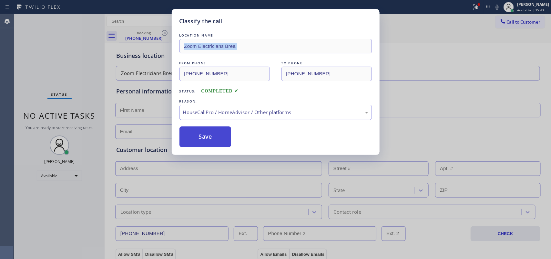
click at [192, 134] on button "Save" at bounding box center [206, 136] width 52 height 21
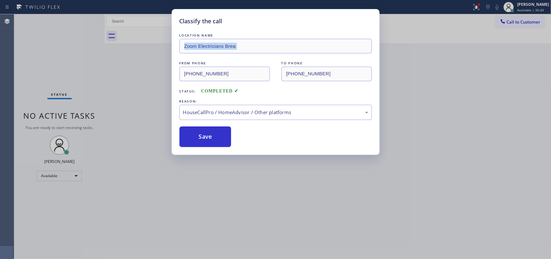
click at [78, 62] on div "Classify the call LOCATION NAME Zoom Electricians Brea FROM PHONE (612) 391-590…" at bounding box center [275, 129] width 551 height 259
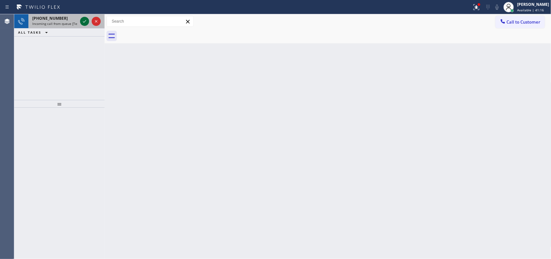
click at [80, 20] on div at bounding box center [84, 21] width 9 height 8
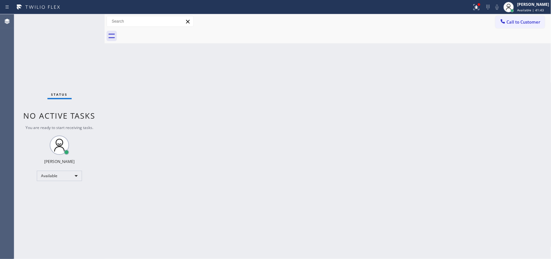
click at [242, 88] on div "Back to Dashboard Change Sender ID Customers Technicians Select a contact Outbo…" at bounding box center [328, 136] width 447 height 244
drag, startPoint x: 242, startPoint y: 88, endPoint x: 241, endPoint y: 97, distance: 9.2
click at [242, 88] on div "Back to Dashboard Change Sender ID Customers Technicians Select a contact Outbo…" at bounding box center [328, 136] width 447 height 244
click at [531, 8] on span "Available | 41:54" at bounding box center [530, 10] width 27 height 5
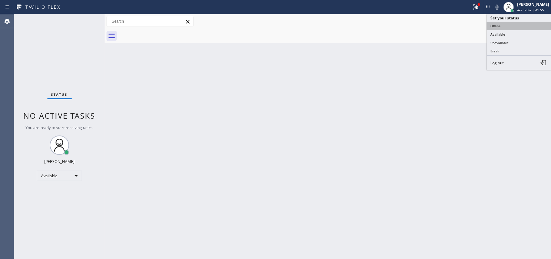
click at [531, 25] on button "Offline" at bounding box center [519, 26] width 65 height 8
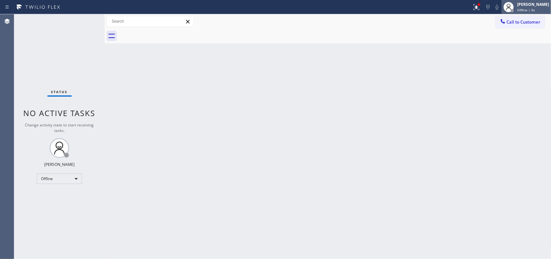
click at [531, 8] on span "Offline | 0s" at bounding box center [526, 10] width 18 height 5
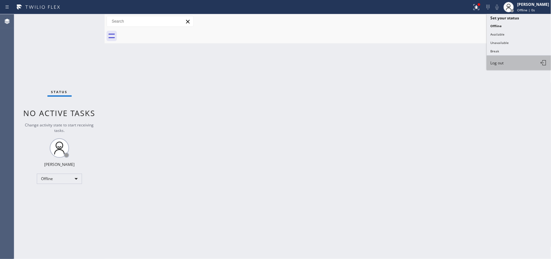
click at [528, 61] on button "Log out" at bounding box center [519, 63] width 65 height 14
